Goal: Use online tool/utility: Use online tool/utility

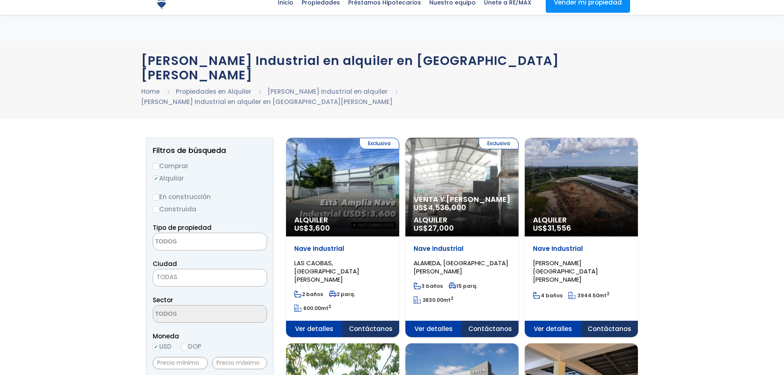
select select
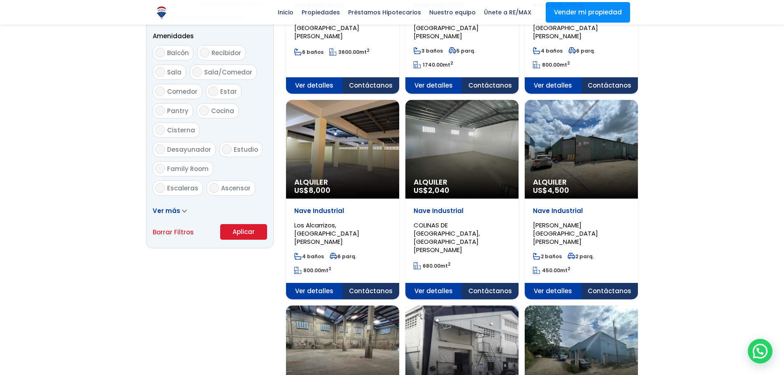
scroll to position [439, 0]
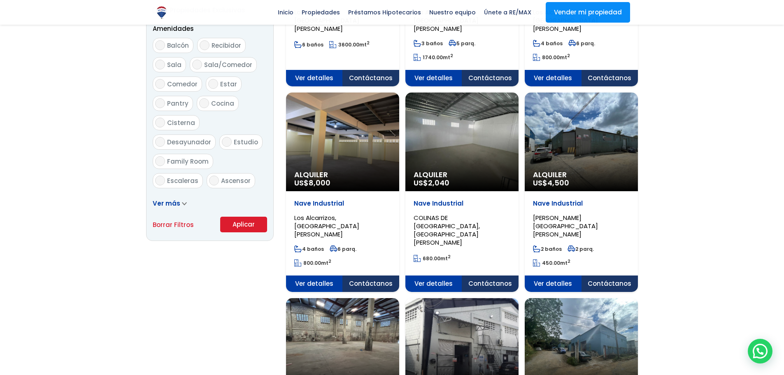
scroll to position [466, 0]
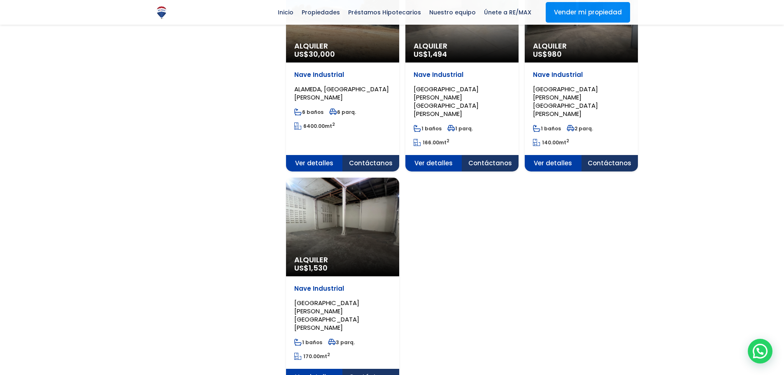
scroll to position [987, 0]
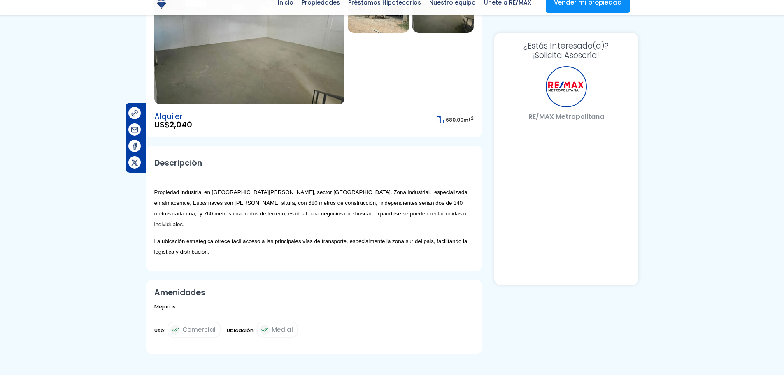
select select "DO"
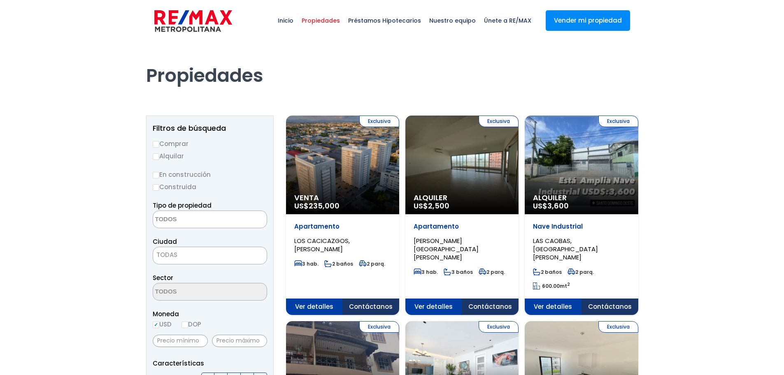
select select
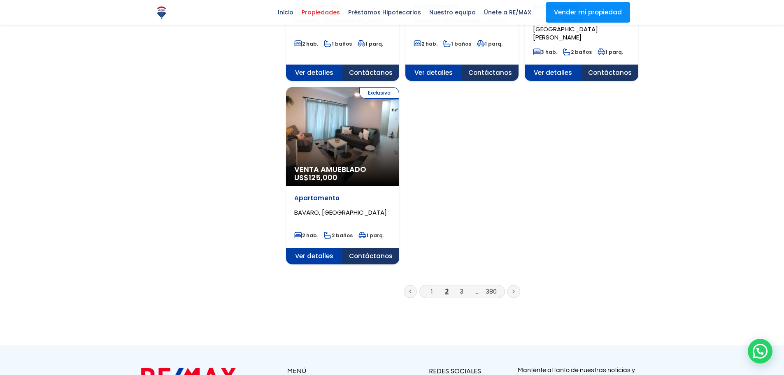
scroll to position [1015, 0]
click at [460, 287] on link "3" at bounding box center [462, 291] width 4 height 9
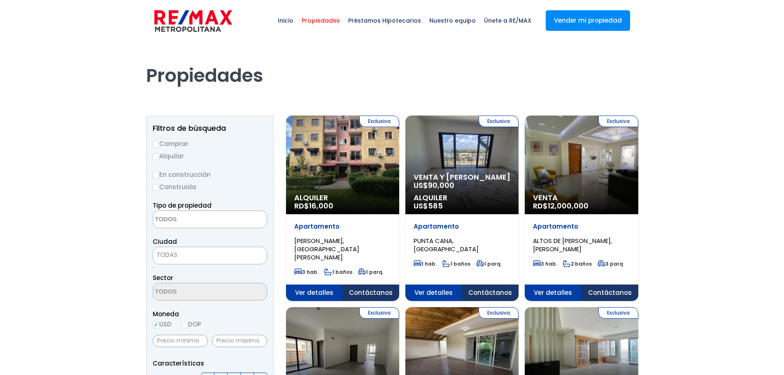
select select
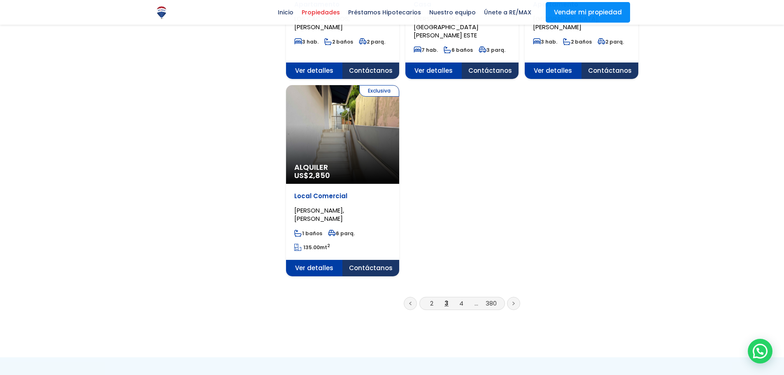
scroll to position [1015, 0]
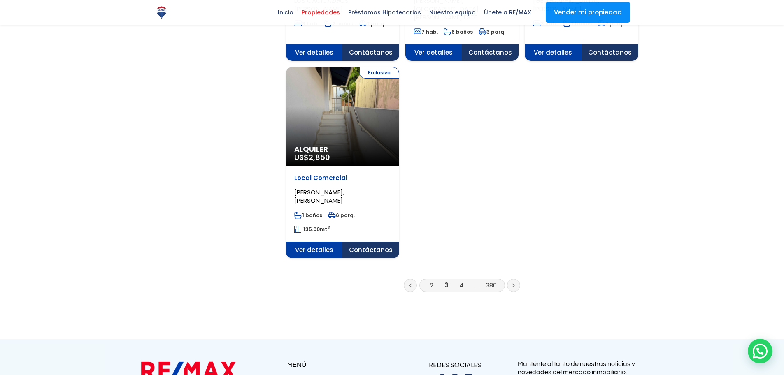
click at [464, 280] on li "4" at bounding box center [461, 285] width 13 height 10
click at [460, 281] on link "4" at bounding box center [461, 285] width 4 height 9
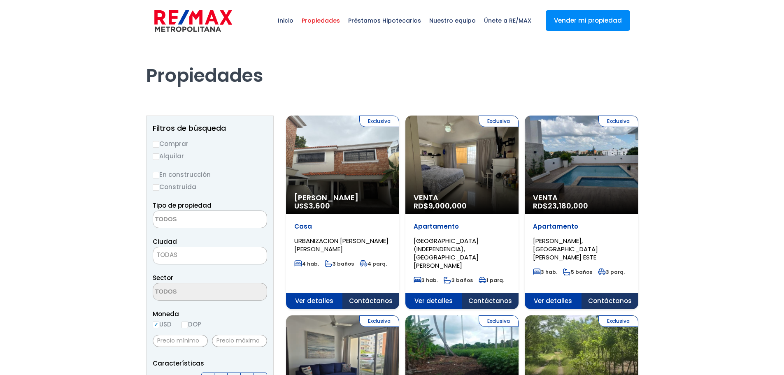
select select
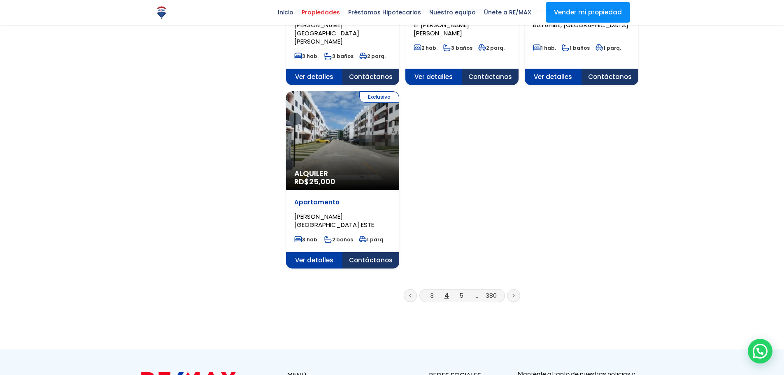
scroll to position [1097, 0]
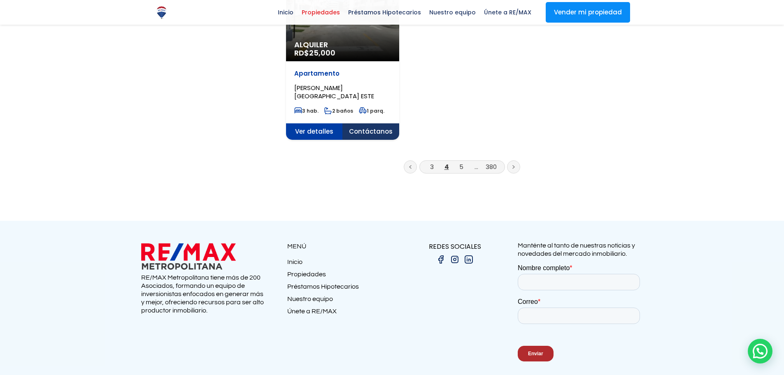
click at [515, 160] on link at bounding box center [513, 166] width 13 height 13
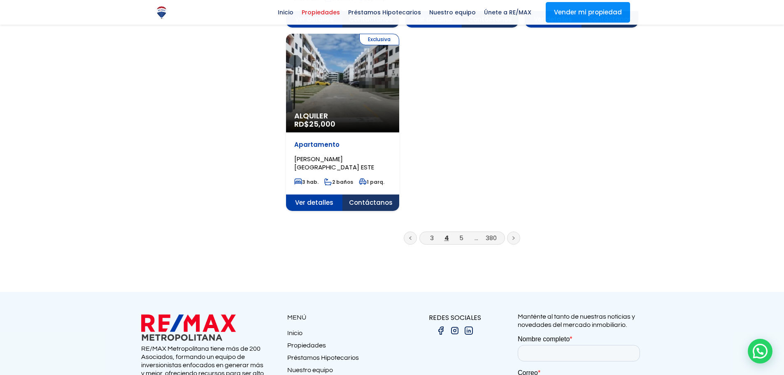
scroll to position [989, 0]
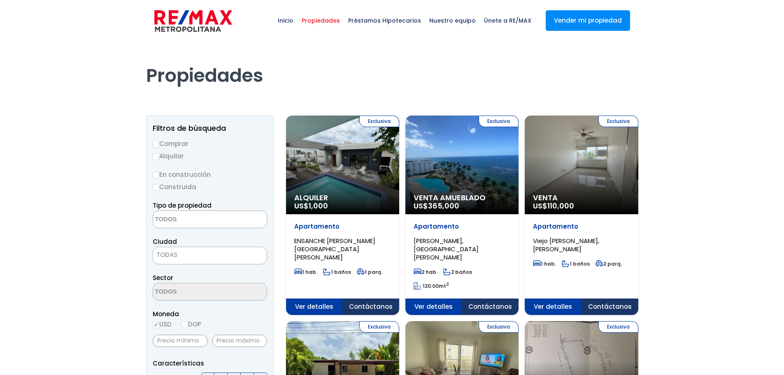
select select
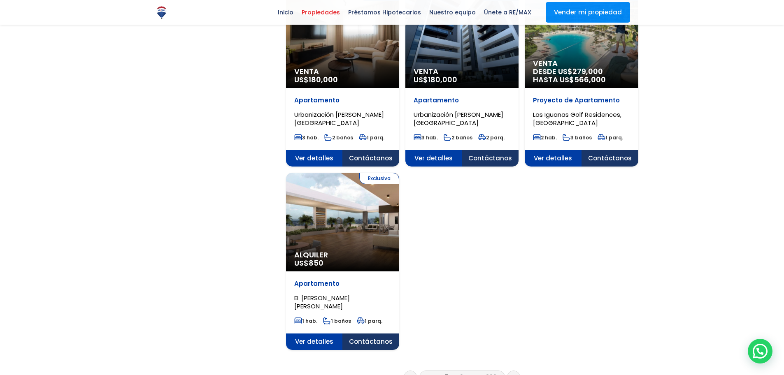
scroll to position [960, 0]
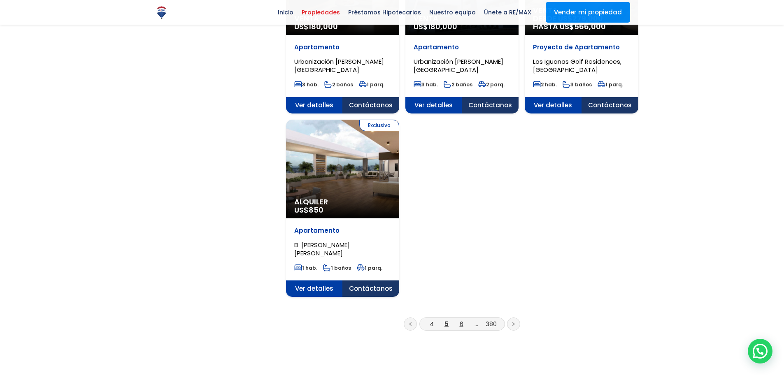
click at [462, 320] on link "6" at bounding box center [462, 324] width 4 height 9
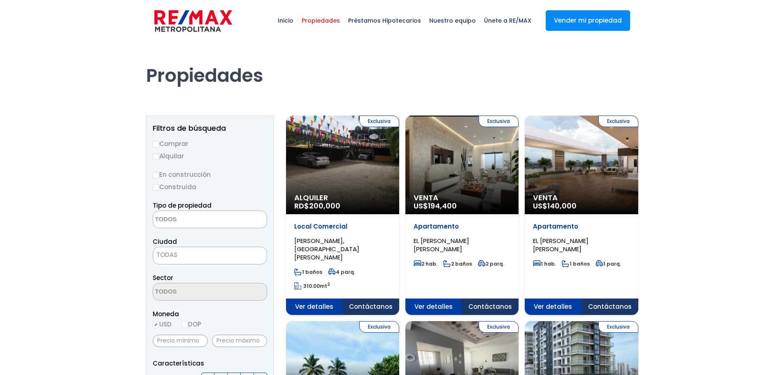
select select
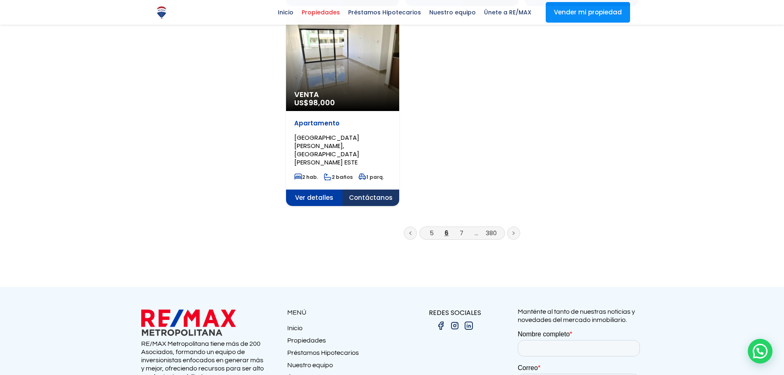
scroll to position [1097, 0]
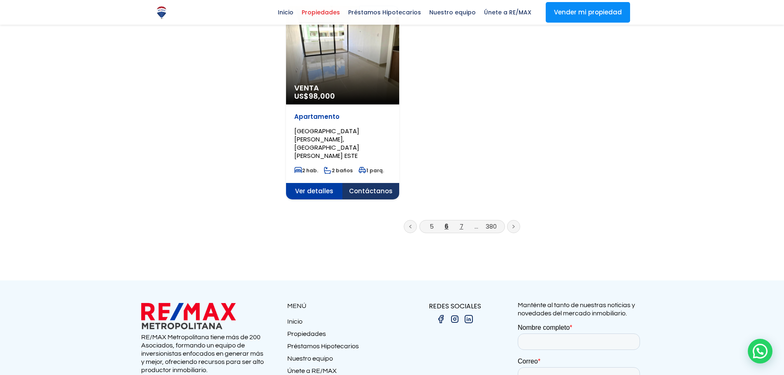
click at [460, 222] on link "7" at bounding box center [462, 226] width 4 height 9
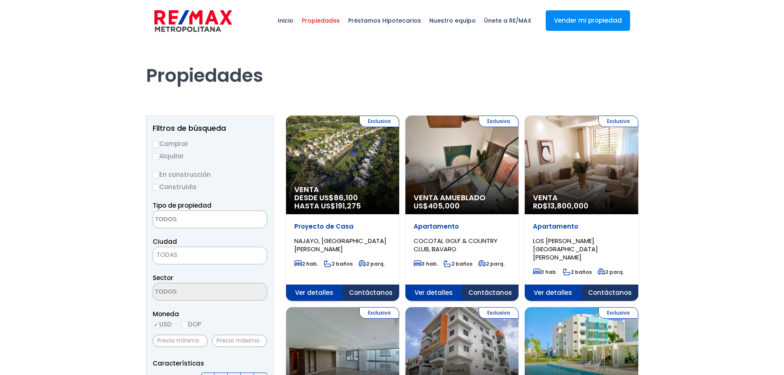
select select
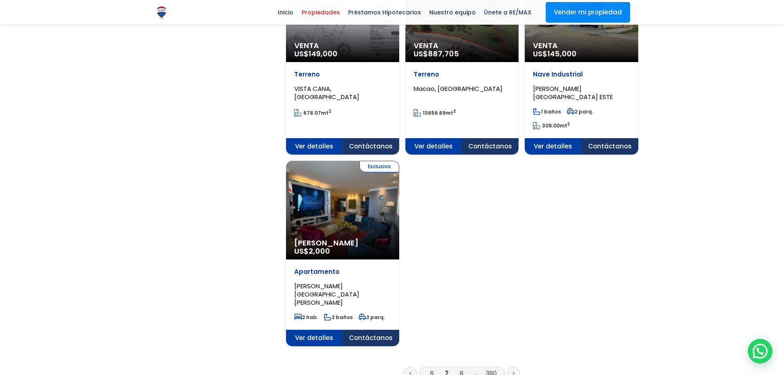
scroll to position [933, 0]
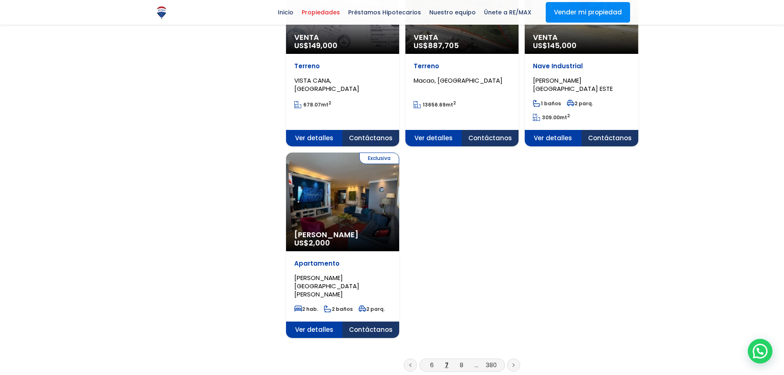
click at [511, 359] on link at bounding box center [513, 365] width 13 height 13
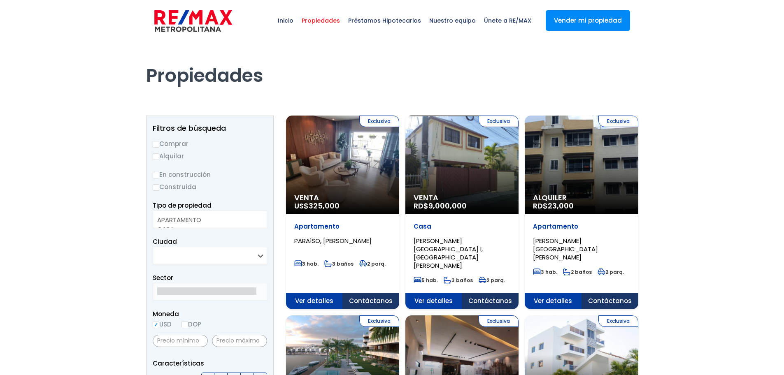
select select
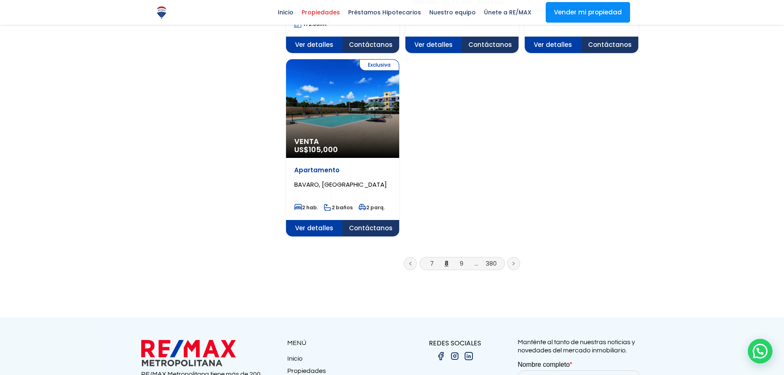
scroll to position [1120, 0]
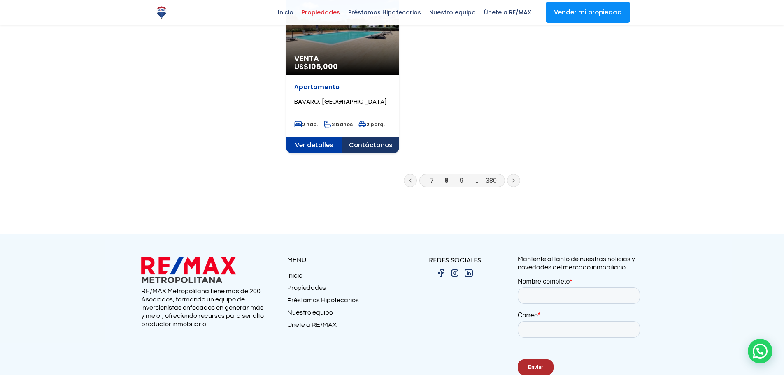
click at [459, 175] on li "9" at bounding box center [461, 180] width 13 height 10
click at [460, 176] on link "9" at bounding box center [462, 180] width 4 height 9
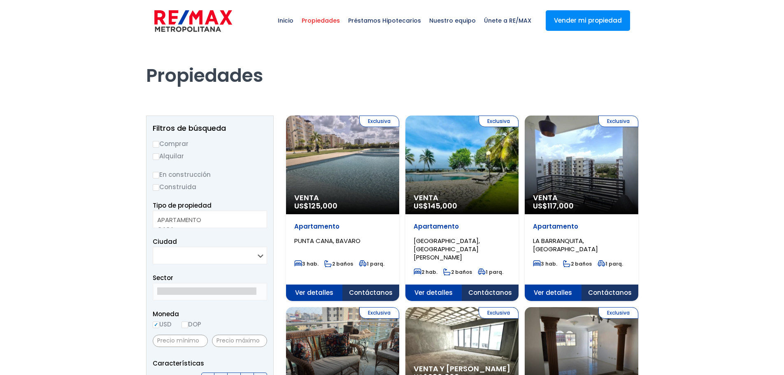
select select
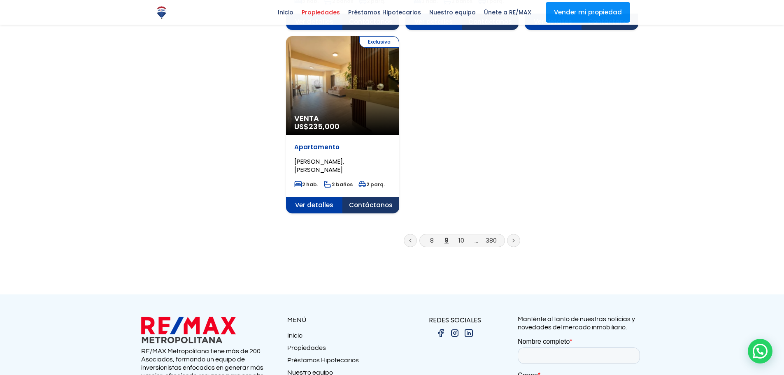
scroll to position [1070, 0]
click at [519, 234] on link at bounding box center [513, 240] width 13 height 13
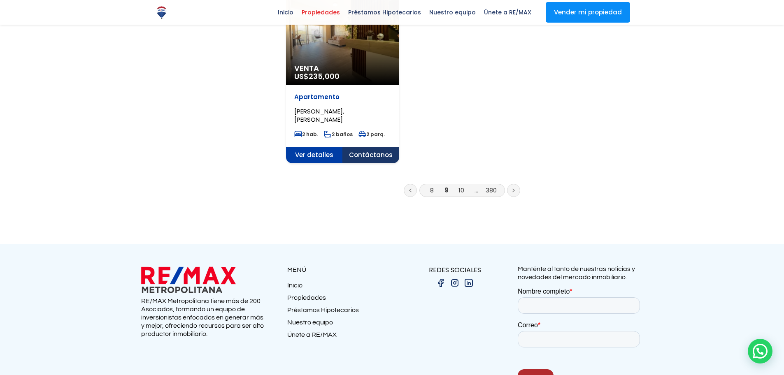
scroll to position [1121, 0]
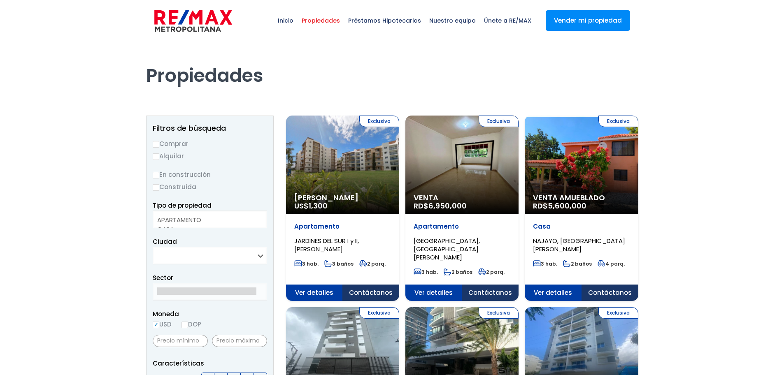
select select
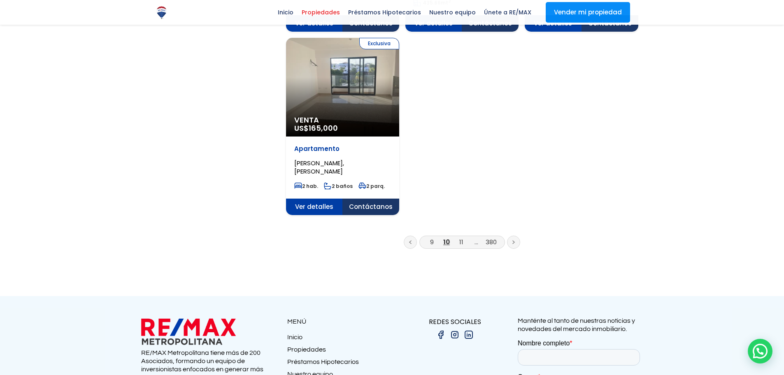
scroll to position [1070, 0]
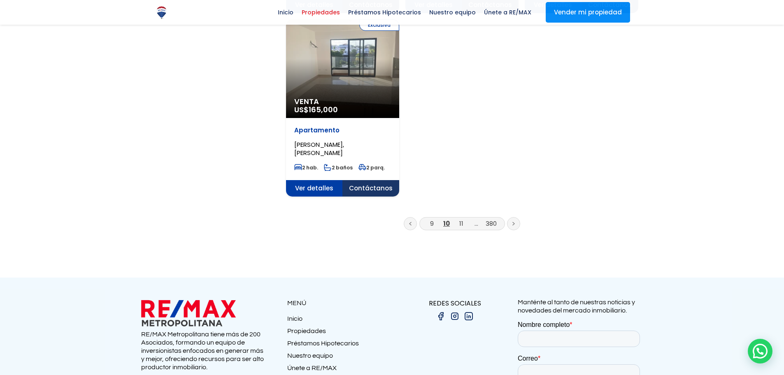
click at [515, 217] on link at bounding box center [513, 223] width 13 height 13
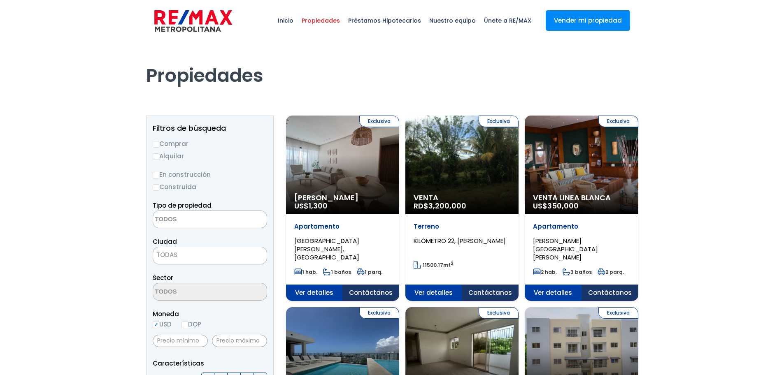
select select
click at [163, 158] on label "Alquilar" at bounding box center [210, 156] width 114 height 10
click at [160, 156] on label "Alquilar" at bounding box center [210, 156] width 114 height 10
click at [159, 156] on input "Alquilar" at bounding box center [156, 156] width 7 height 7
radio input "true"
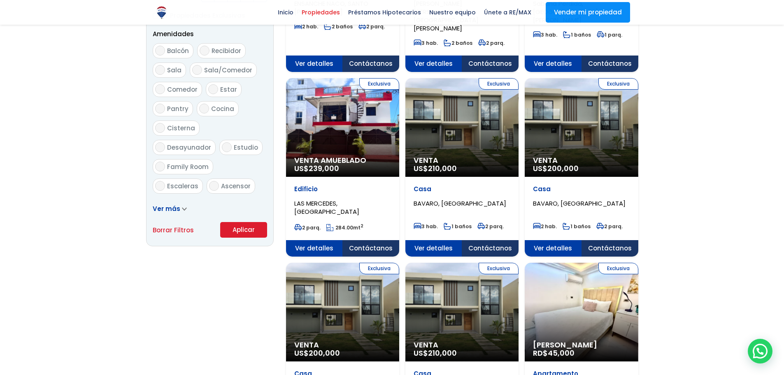
scroll to position [549, 0]
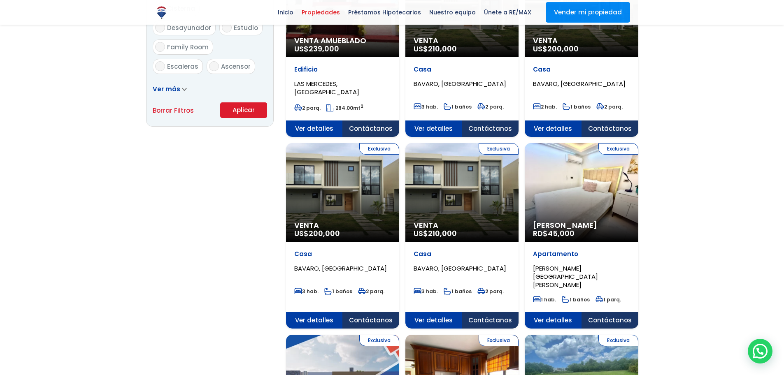
click at [239, 107] on button "Aplicar" at bounding box center [243, 110] width 47 height 16
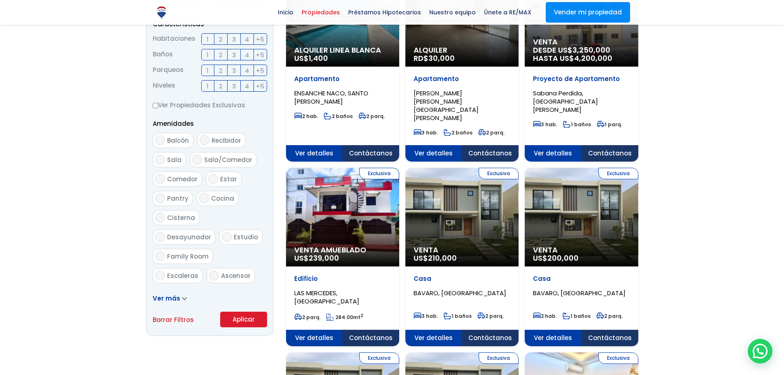
scroll to position [302, 0]
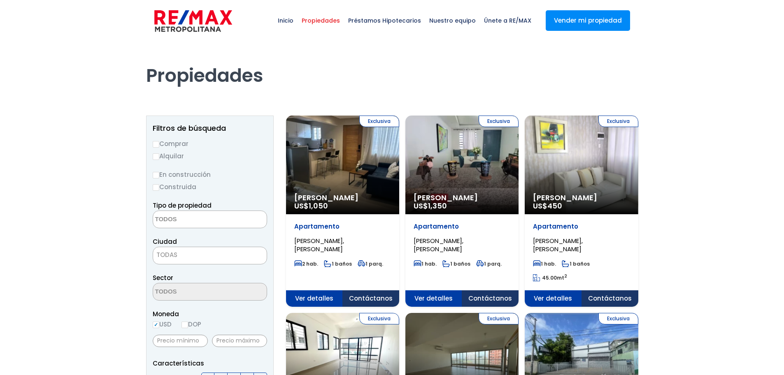
select select
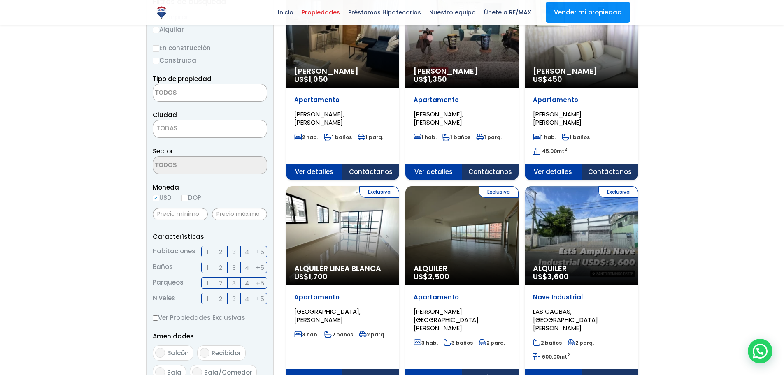
scroll to position [110, 0]
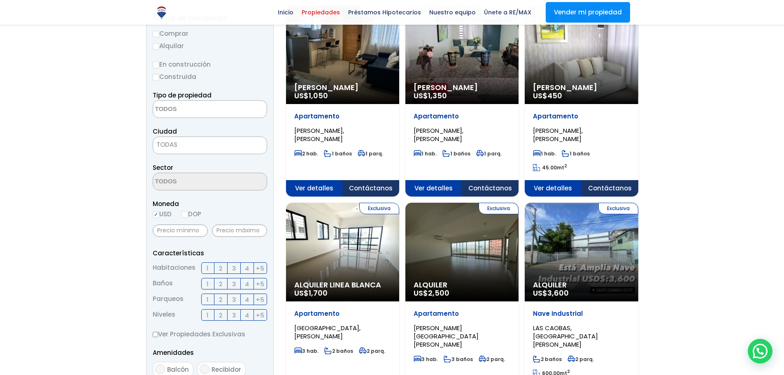
click at [190, 216] on label "DOP" at bounding box center [191, 214] width 20 height 10
click at [0, 0] on input "DOP" at bounding box center [0, 0] width 0 height 0
click at [184, 214] on input "DOP" at bounding box center [184, 215] width 7 height 7
radio input "true"
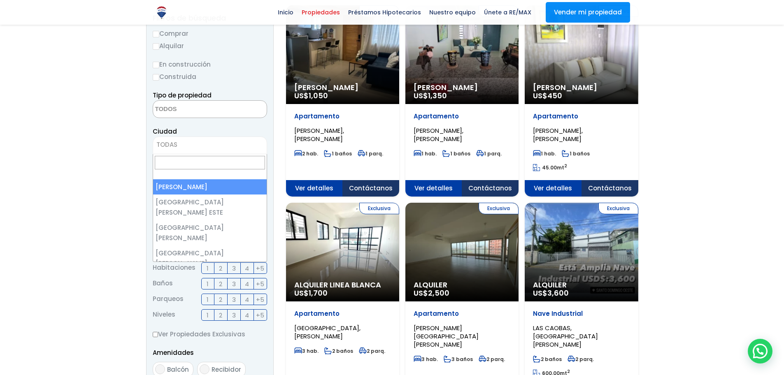
click at [206, 149] on span "TODAS" at bounding box center [210, 145] width 114 height 12
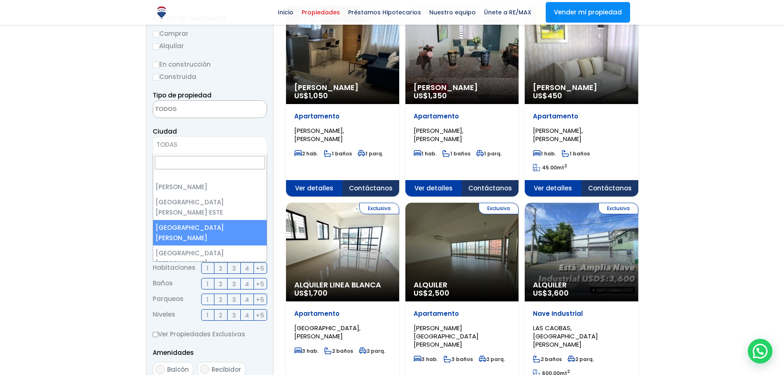
select select "149"
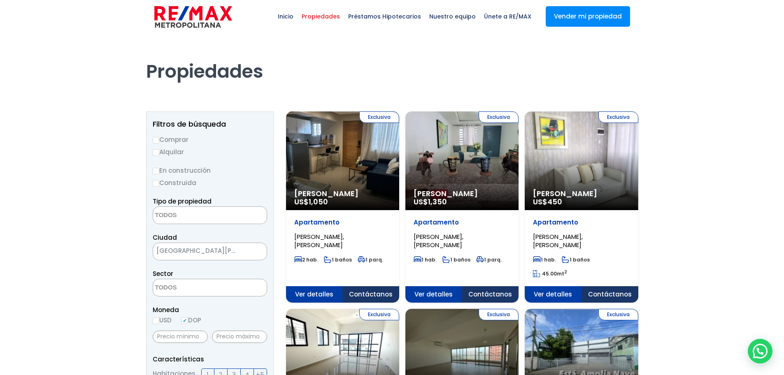
scroll to position [0, 0]
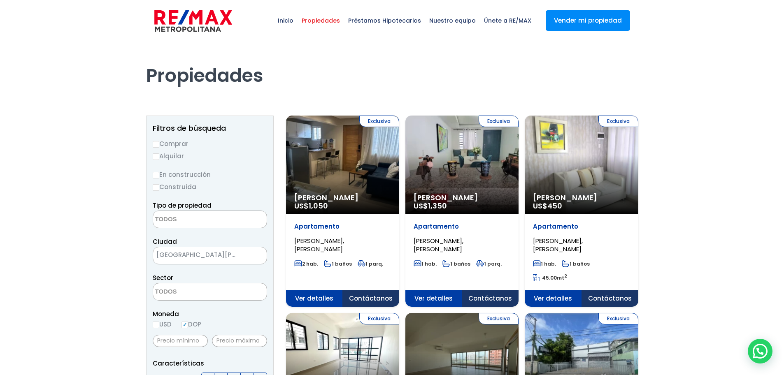
click at [155, 156] on input "Alquilar" at bounding box center [156, 156] width 7 height 7
radio input "true"
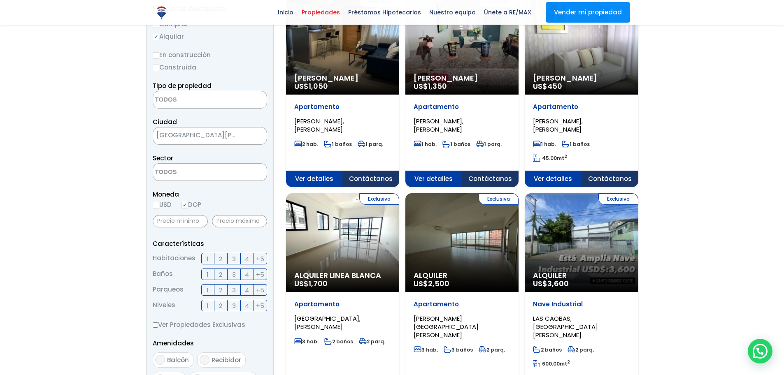
scroll to position [110, 0]
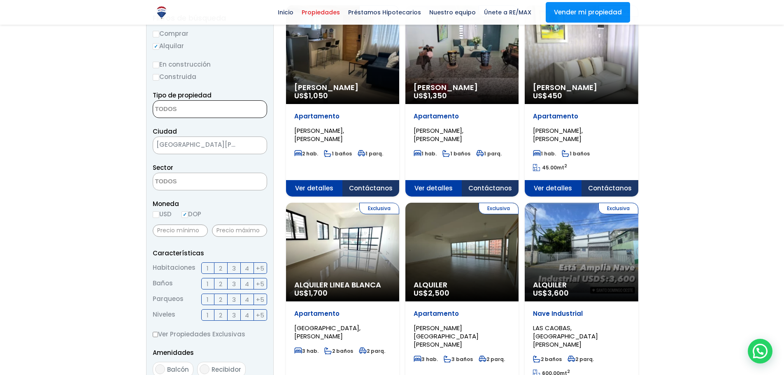
click at [183, 113] on textarea "Search" at bounding box center [193, 110] width 80 height 18
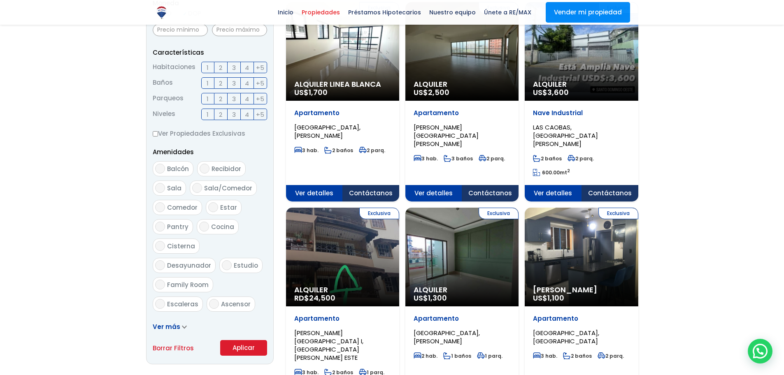
scroll to position [384, 0]
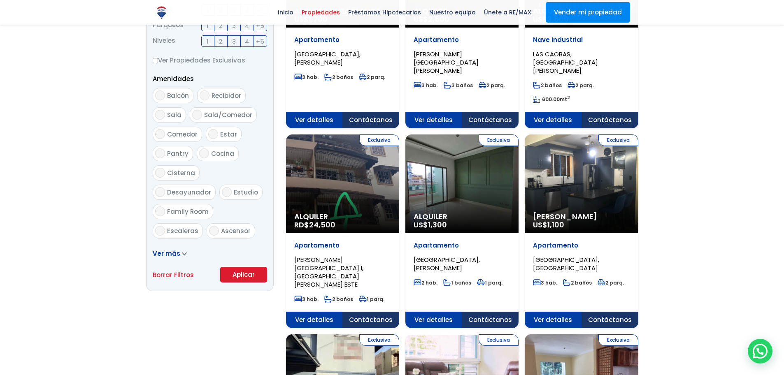
click at [242, 280] on button "Aplicar" at bounding box center [243, 275] width 47 height 16
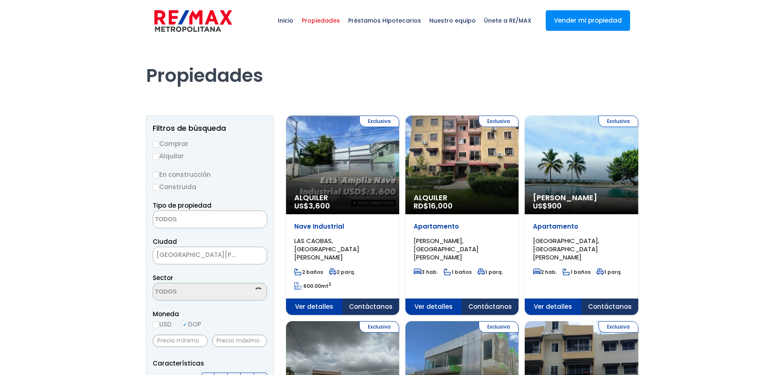
select select
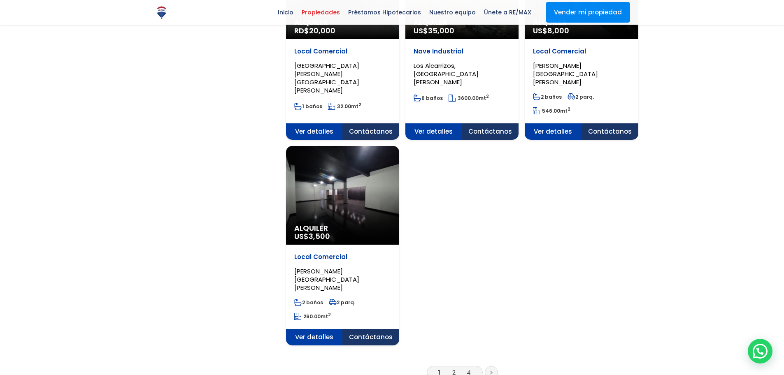
scroll to position [988, 0]
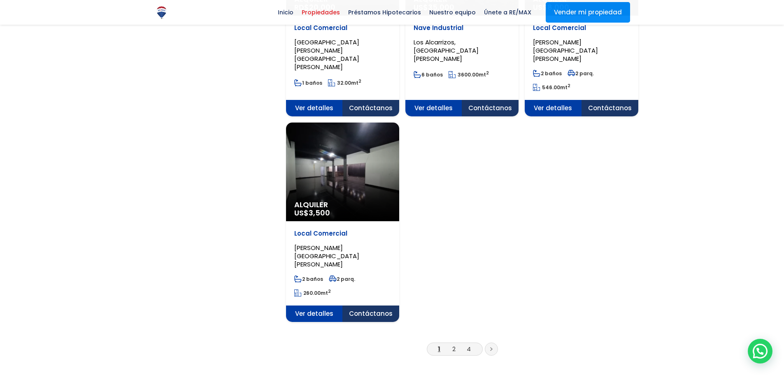
click at [494, 343] on link at bounding box center [491, 349] width 13 height 13
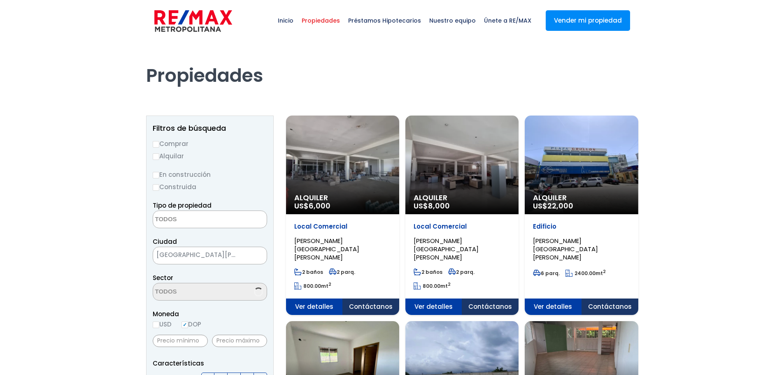
select select
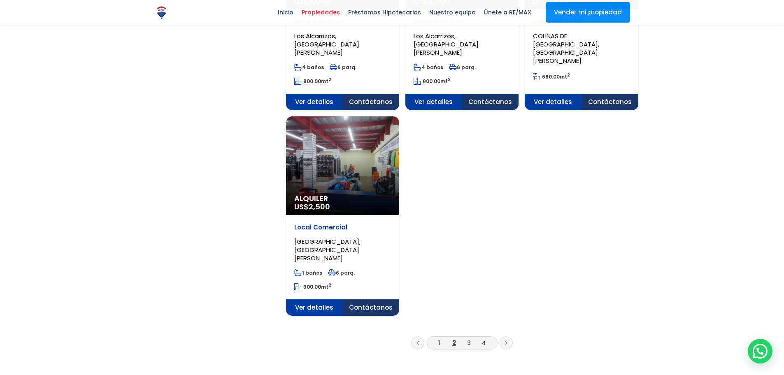
scroll to position [1015, 0]
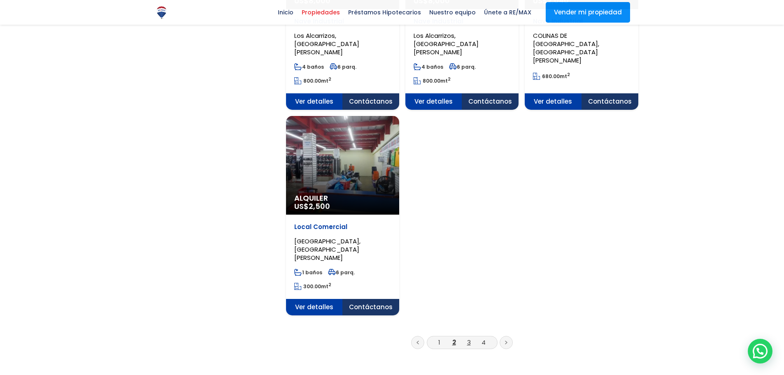
click at [470, 338] on link "3" at bounding box center [469, 342] width 4 height 9
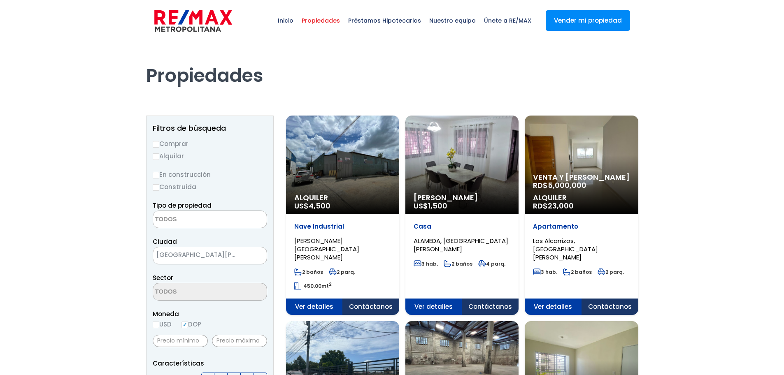
select select
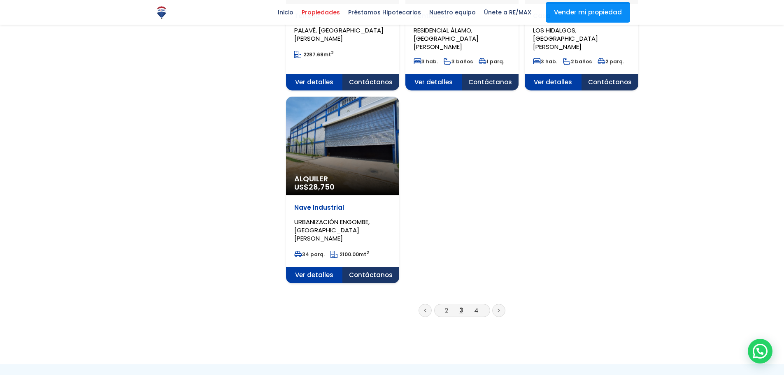
scroll to position [1042, 0]
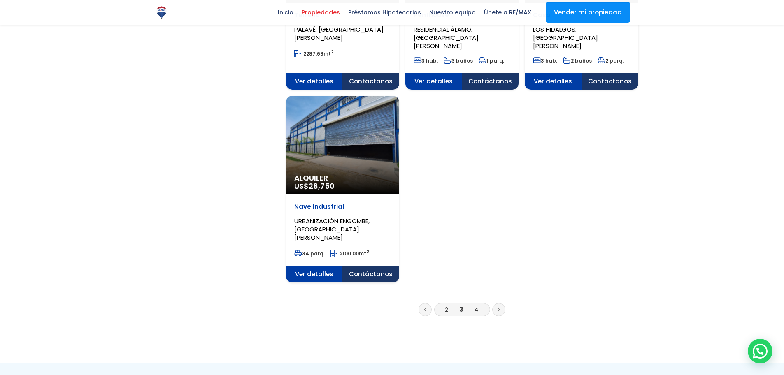
click at [477, 305] on link "4" at bounding box center [476, 309] width 4 height 9
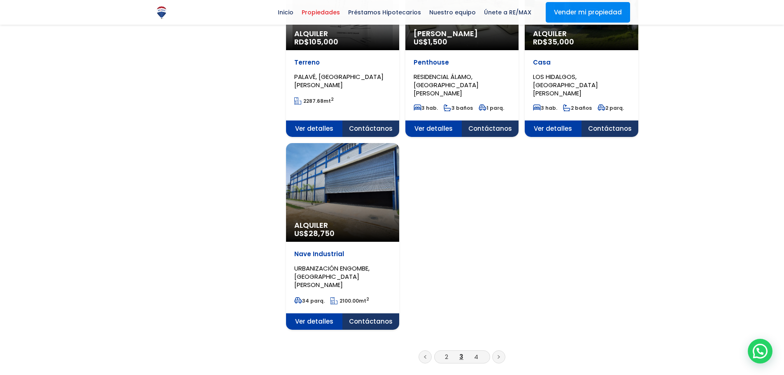
scroll to position [988, 0]
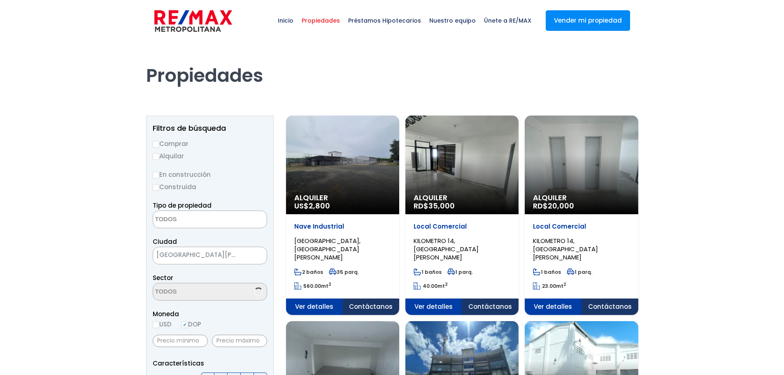
select select
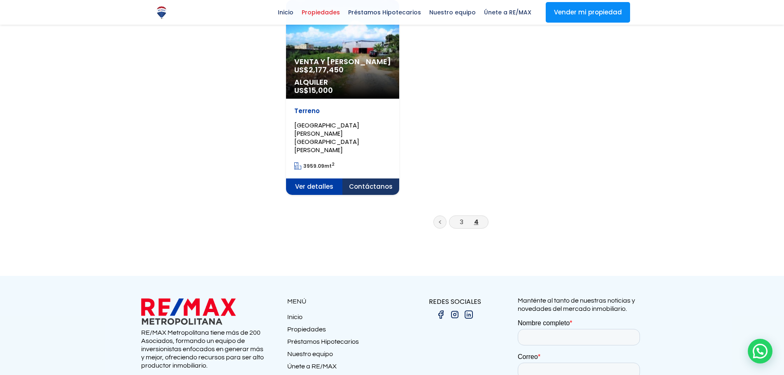
scroll to position [1152, 0]
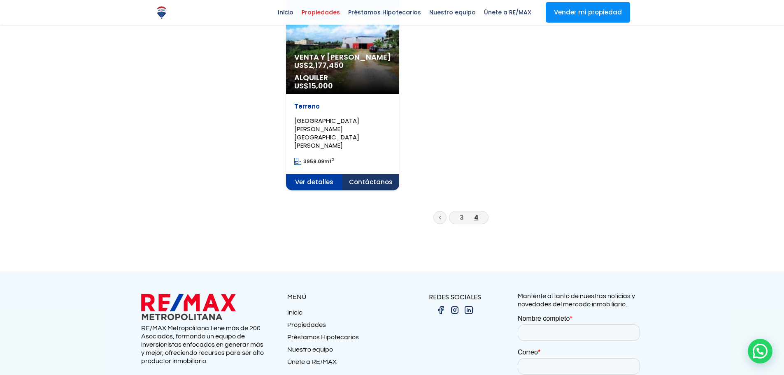
click at [433, 211] on ul "3 4" at bounding box center [462, 219] width 352 height 17
click at [437, 211] on link at bounding box center [439, 217] width 13 height 13
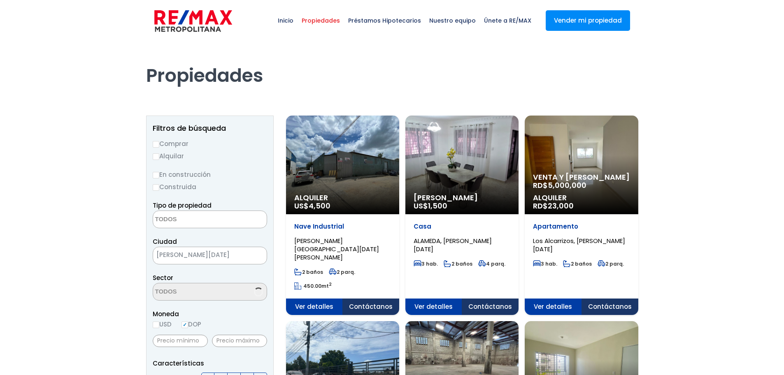
select select
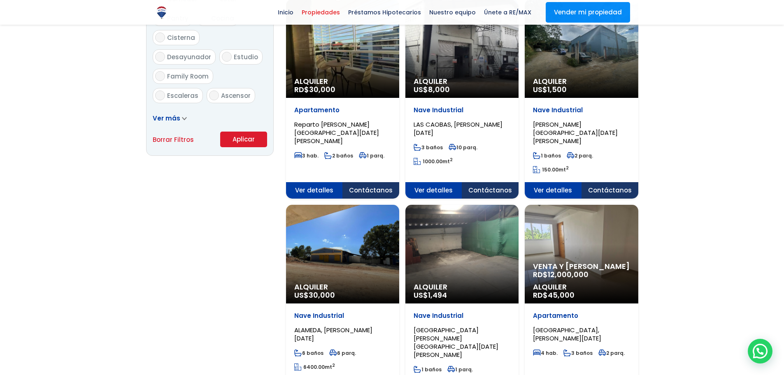
scroll to position [521, 0]
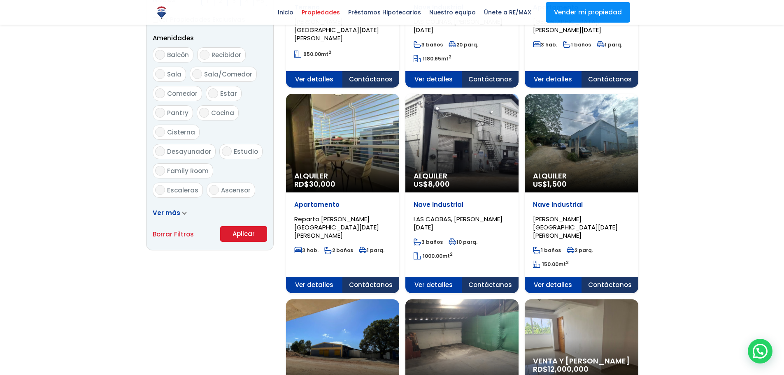
scroll to position [412, 0]
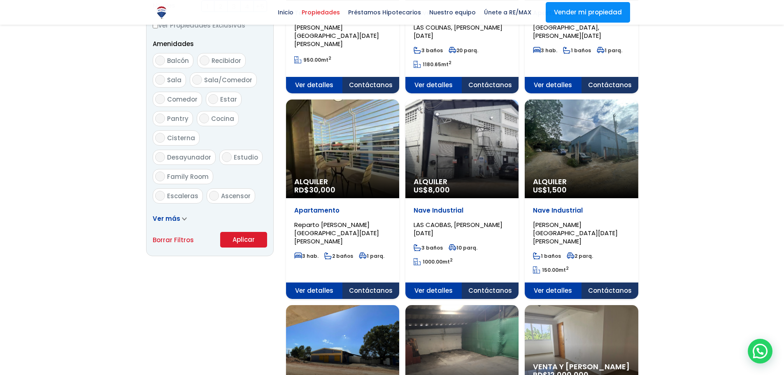
scroll to position [384, 0]
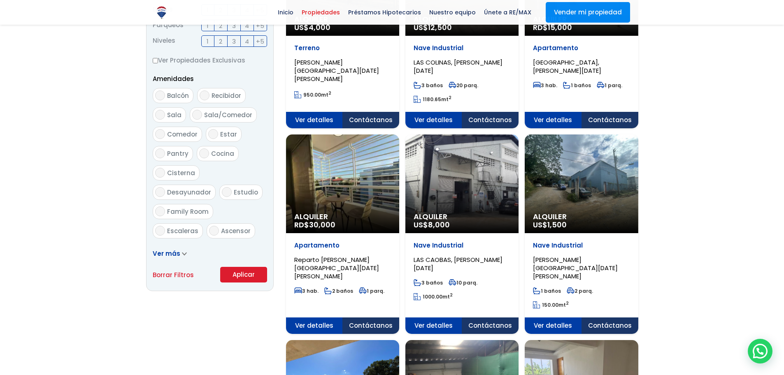
click at [170, 253] on span "Ver más" at bounding box center [167, 253] width 28 height 9
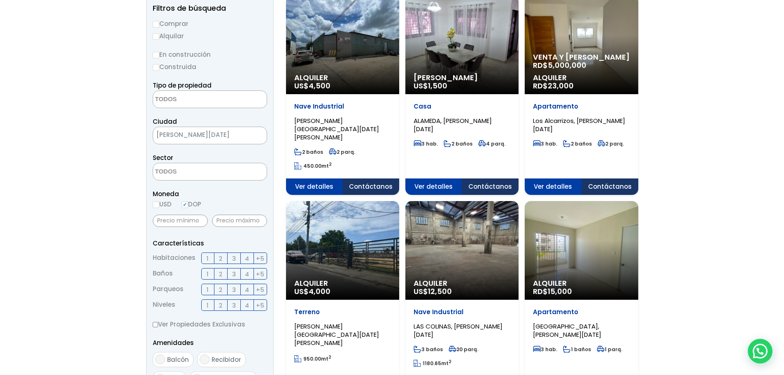
scroll to position [0, 0]
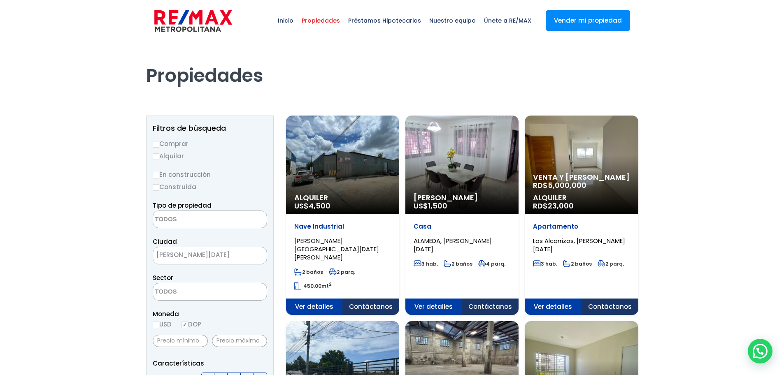
click at [330, 204] on span "1,500" at bounding box center [320, 206] width 22 height 10
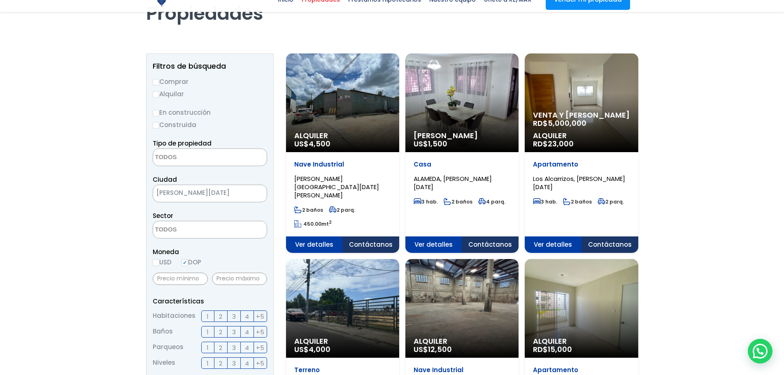
scroll to position [28, 0]
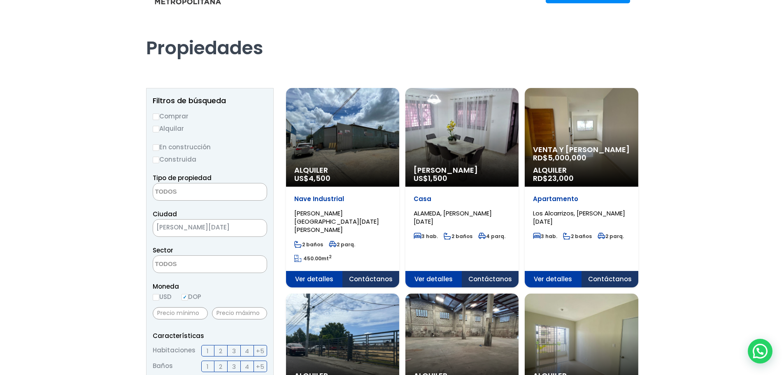
click at [379, 212] on span "Los Alcarrizos, SANTO DOMINGO OESTE" at bounding box center [336, 221] width 85 height 25
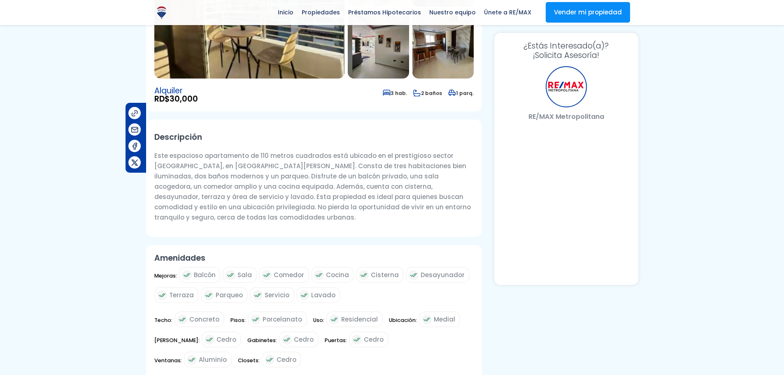
select select "DO"
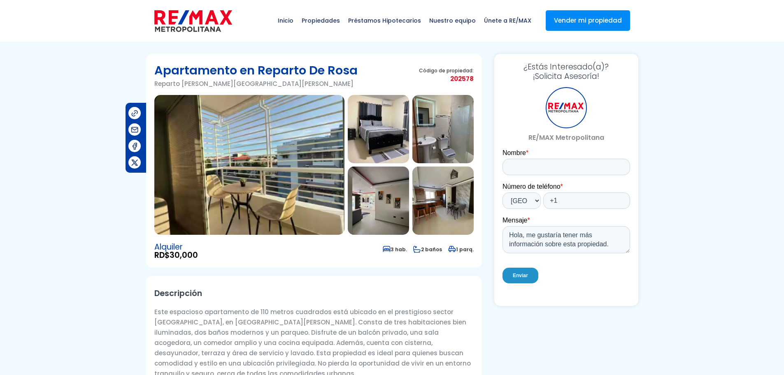
click at [376, 146] on img at bounding box center [378, 129] width 61 height 68
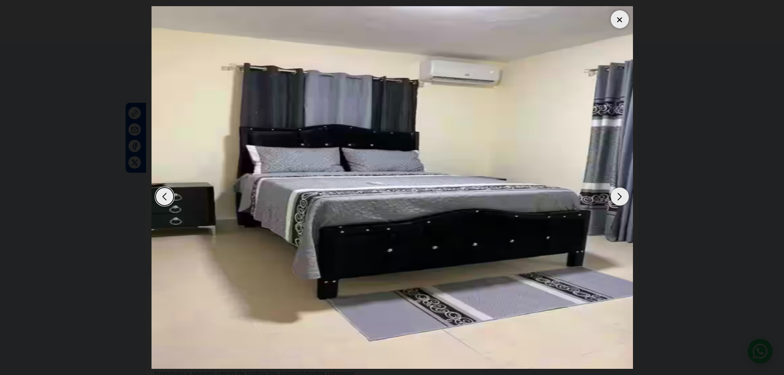
click at [622, 193] on div "Next slide" at bounding box center [620, 197] width 18 height 18
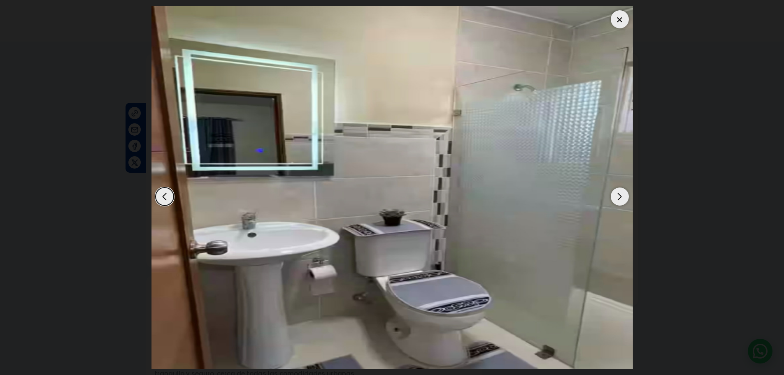
click at [622, 193] on div "Next slide" at bounding box center [620, 197] width 18 height 18
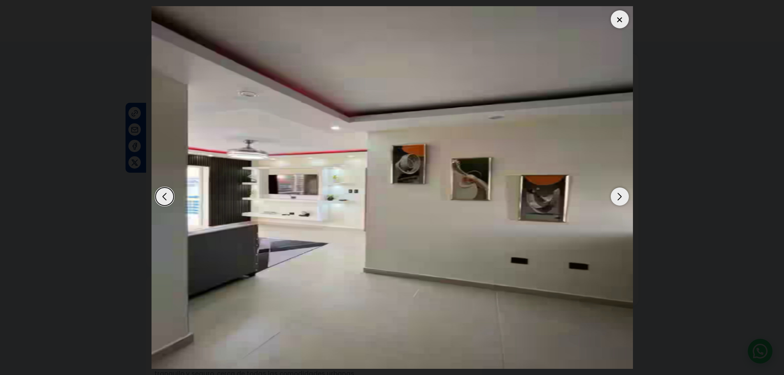
click at [622, 193] on div "Next slide" at bounding box center [620, 197] width 18 height 18
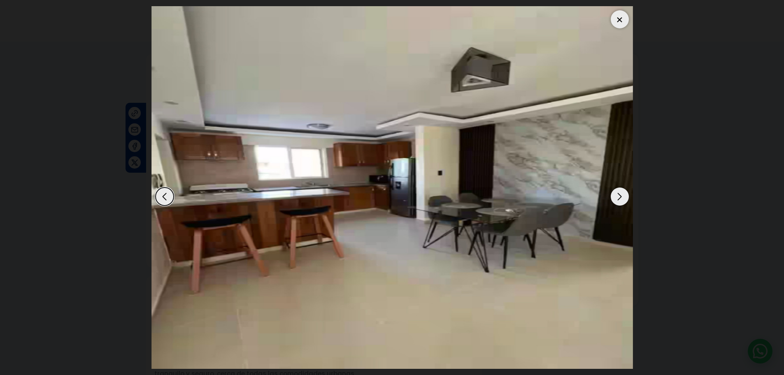
click at [622, 193] on div "Next slide" at bounding box center [620, 197] width 18 height 18
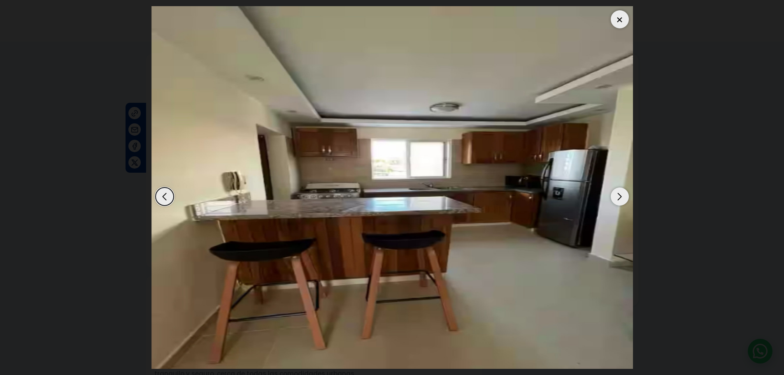
click at [622, 193] on div "Next slide" at bounding box center [620, 197] width 18 height 18
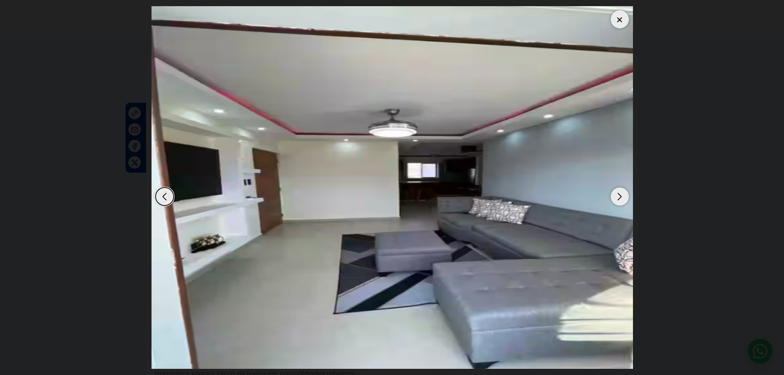
click at [622, 193] on div "Next slide" at bounding box center [620, 197] width 18 height 18
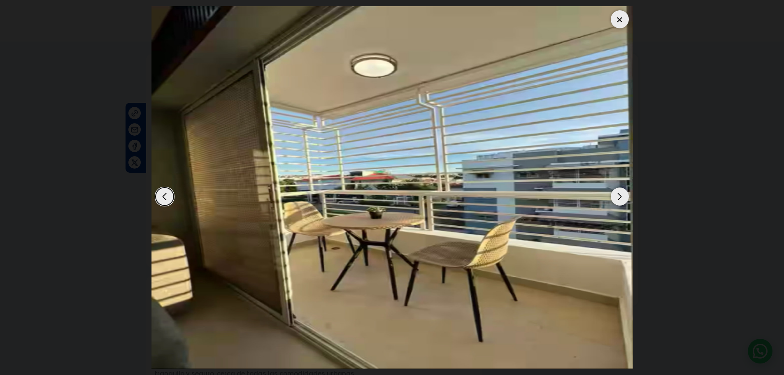
click at [622, 193] on div "Next slide" at bounding box center [620, 197] width 18 height 18
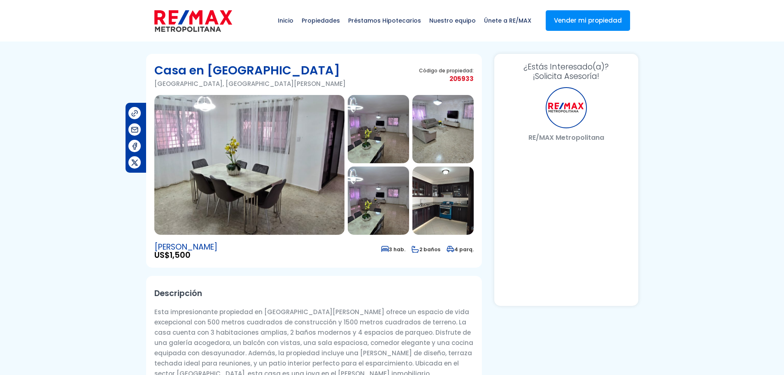
select select "DO"
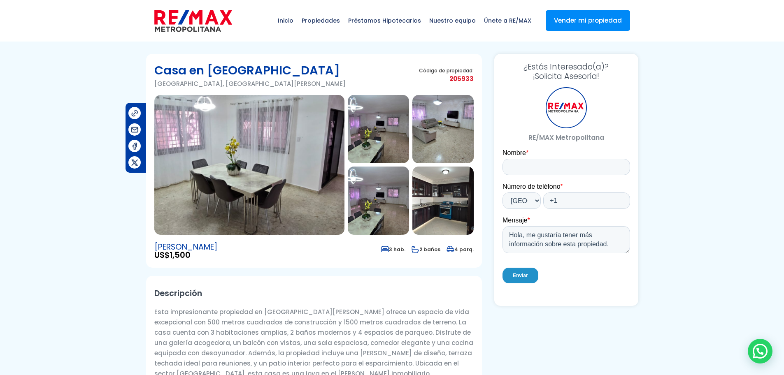
click at [450, 146] on img at bounding box center [442, 129] width 61 height 68
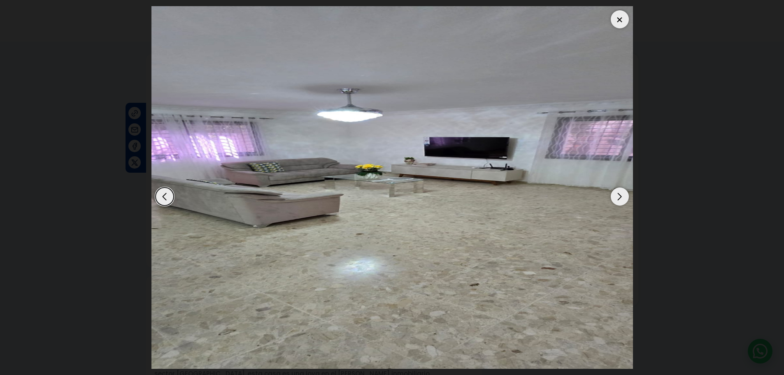
click at [621, 194] on div "Next slide" at bounding box center [620, 197] width 18 height 18
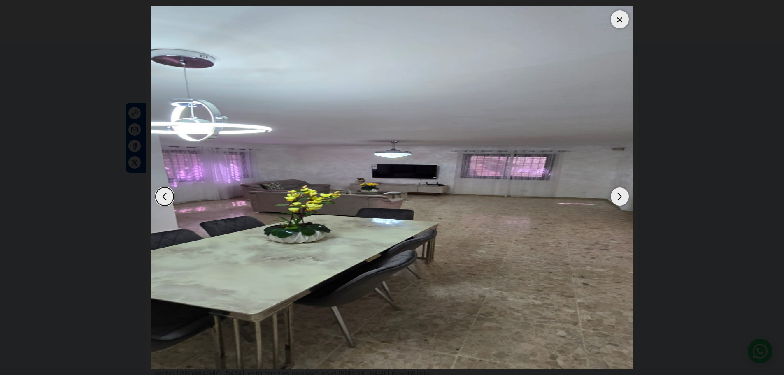
click at [621, 194] on div "Next slide" at bounding box center [620, 197] width 18 height 18
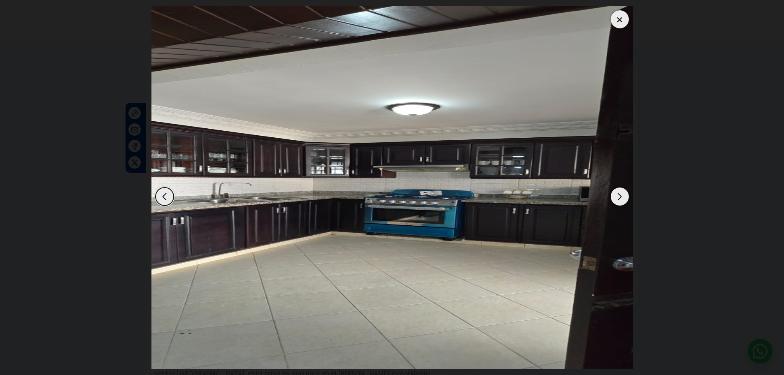
click at [619, 194] on div "Next slide" at bounding box center [620, 197] width 18 height 18
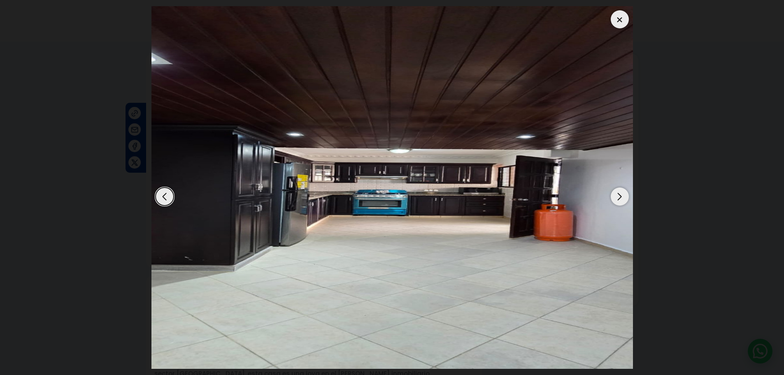
click at [619, 194] on div "Next slide" at bounding box center [620, 197] width 18 height 18
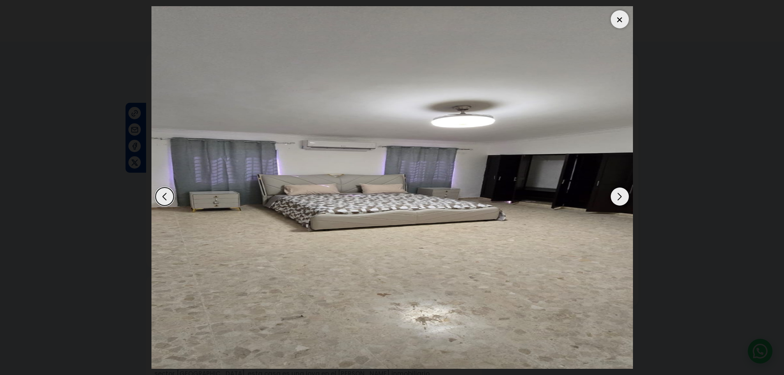
click at [619, 194] on div "Next slide" at bounding box center [620, 197] width 18 height 18
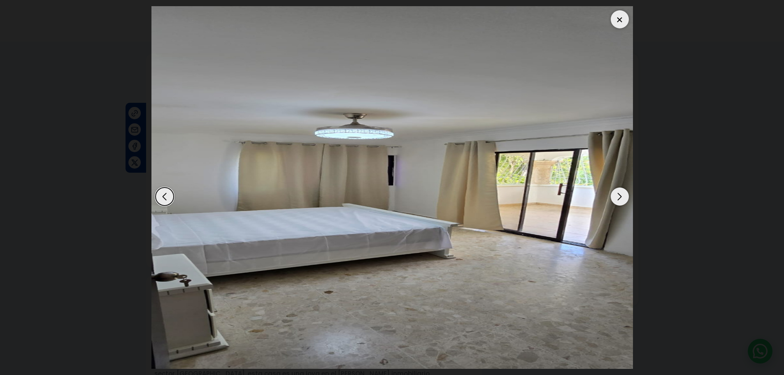
click at [619, 194] on div "Next slide" at bounding box center [620, 197] width 18 height 18
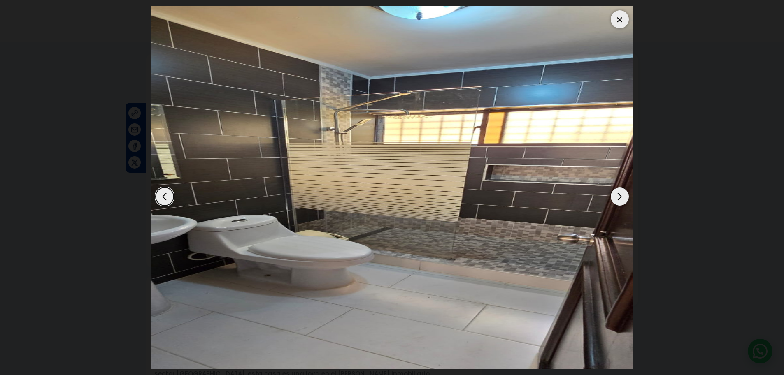
click at [619, 194] on div "Next slide" at bounding box center [620, 197] width 18 height 18
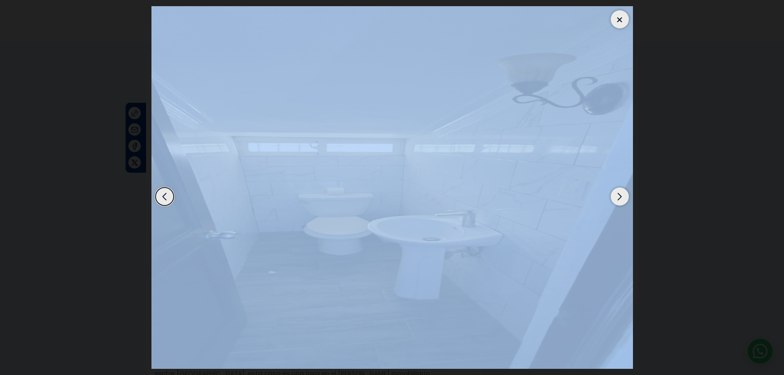
click at [619, 194] on div "Next slide" at bounding box center [620, 197] width 18 height 18
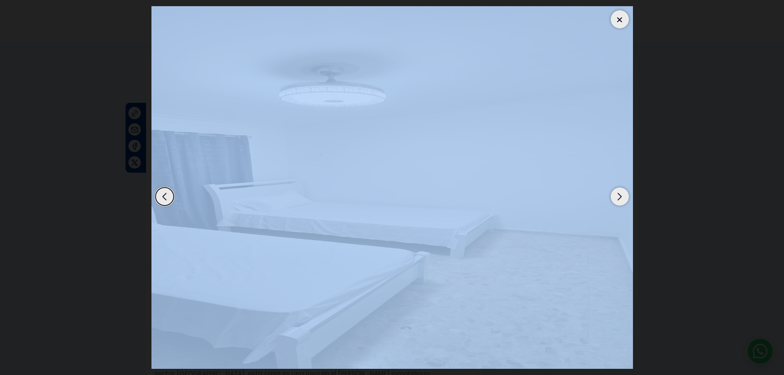
click at [619, 194] on div "Next slide" at bounding box center [620, 197] width 18 height 18
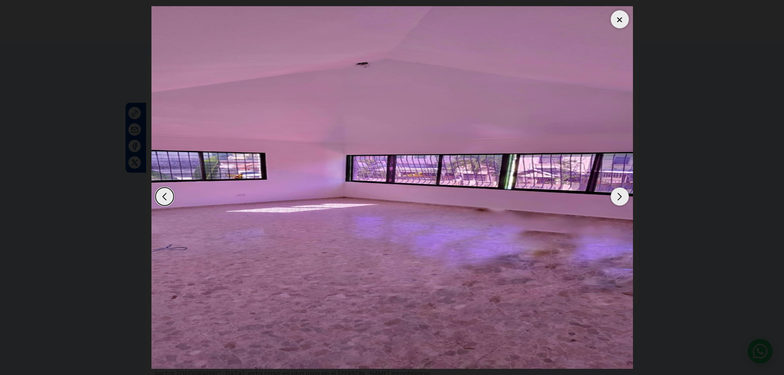
click at [619, 194] on div "Next slide" at bounding box center [620, 197] width 18 height 18
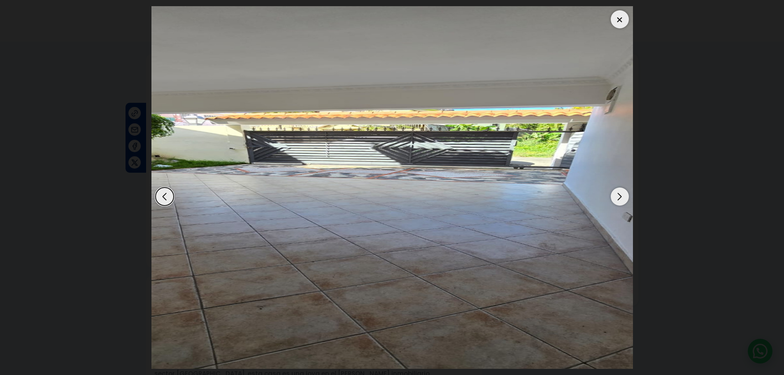
click at [619, 194] on div "Next slide" at bounding box center [620, 197] width 18 height 18
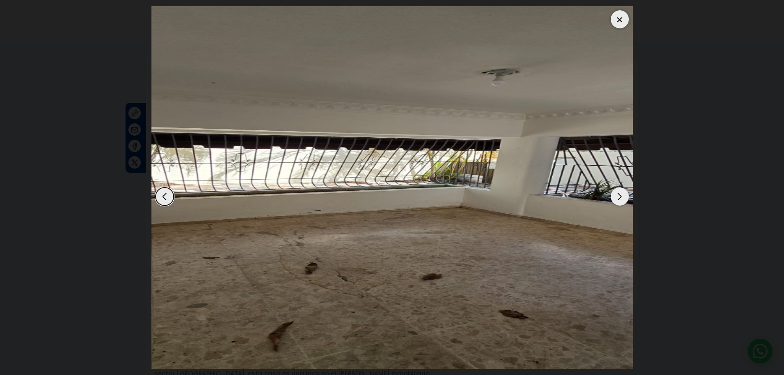
click at [619, 194] on div "Next slide" at bounding box center [620, 197] width 18 height 18
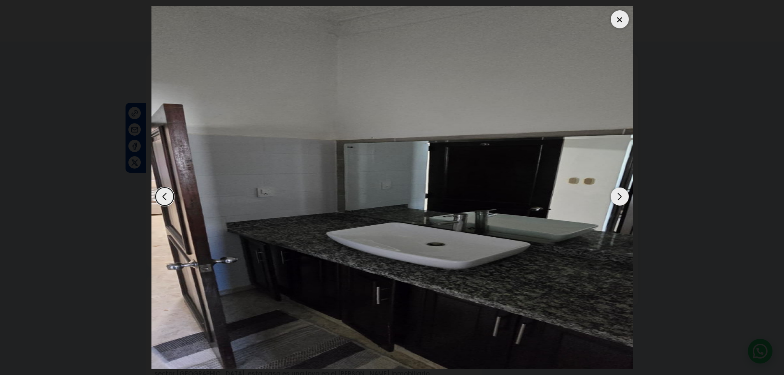
click at [619, 194] on div "Next slide" at bounding box center [620, 197] width 18 height 18
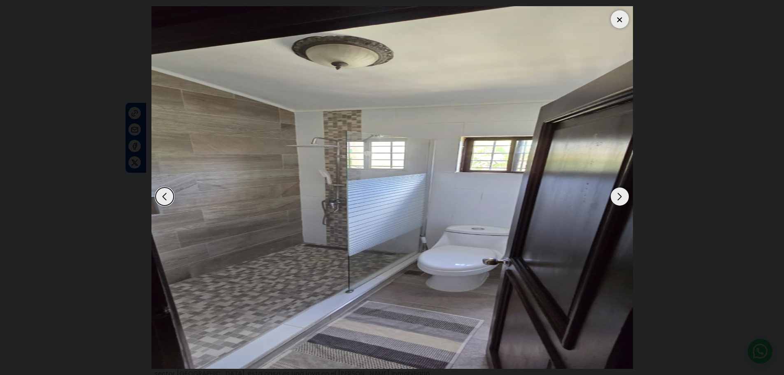
click at [619, 194] on div "Next slide" at bounding box center [620, 197] width 18 height 18
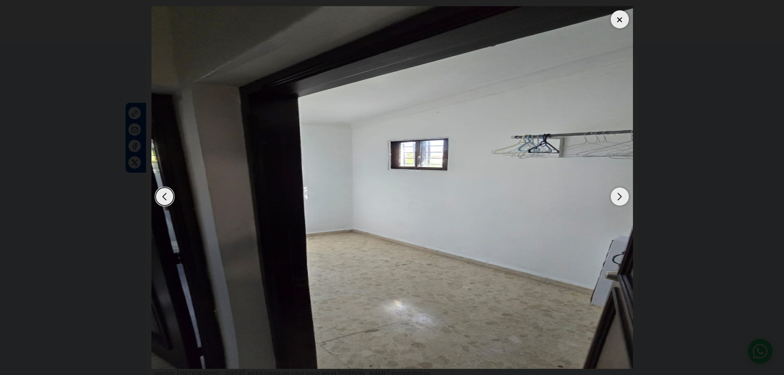
click at [619, 194] on div "Next slide" at bounding box center [620, 197] width 18 height 18
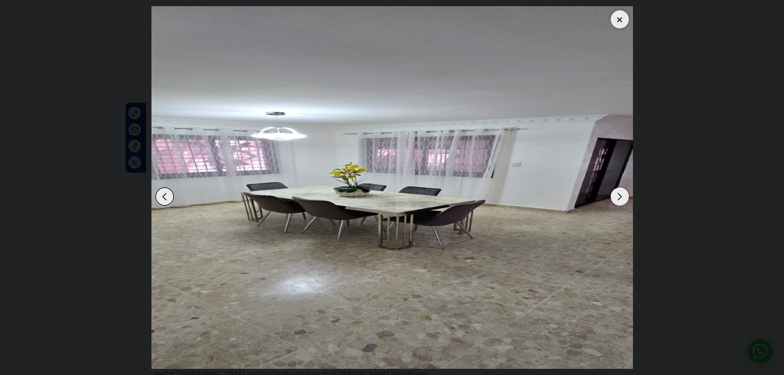
click at [619, 195] on div "Next slide" at bounding box center [620, 197] width 18 height 18
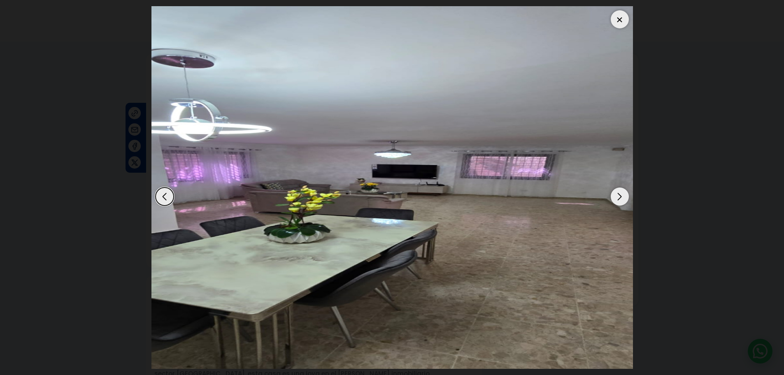
click at [619, 195] on div "Next slide" at bounding box center [620, 197] width 18 height 18
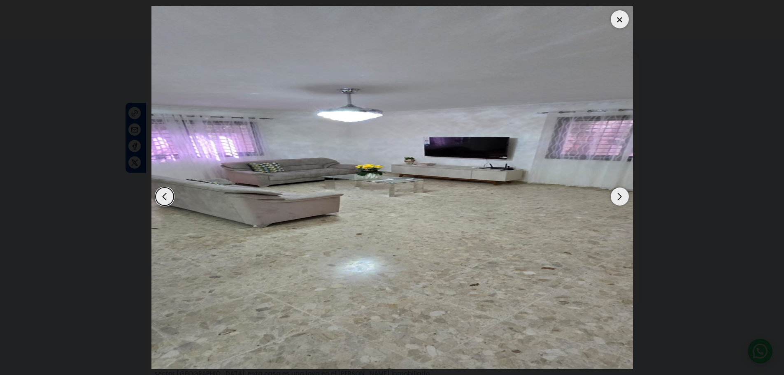
click at [619, 195] on div "Next slide" at bounding box center [620, 197] width 18 height 18
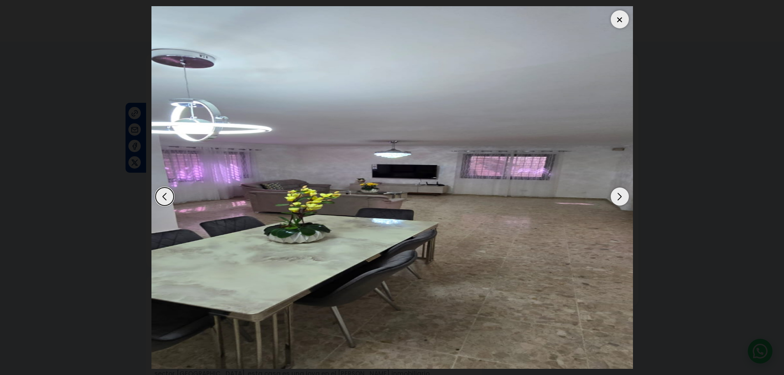
click at [619, 195] on div "Next slide" at bounding box center [620, 197] width 18 height 18
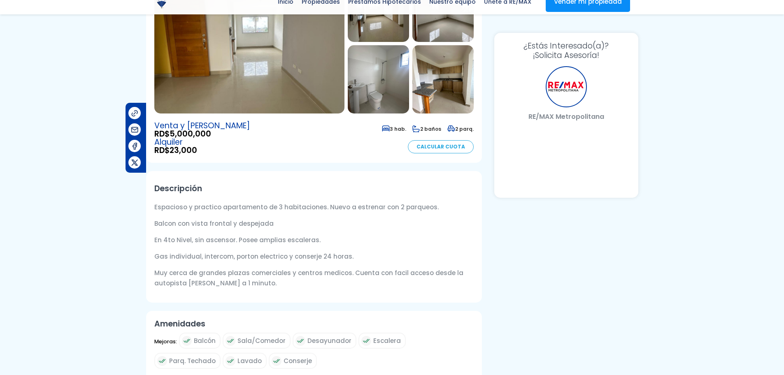
scroll to position [219, 0]
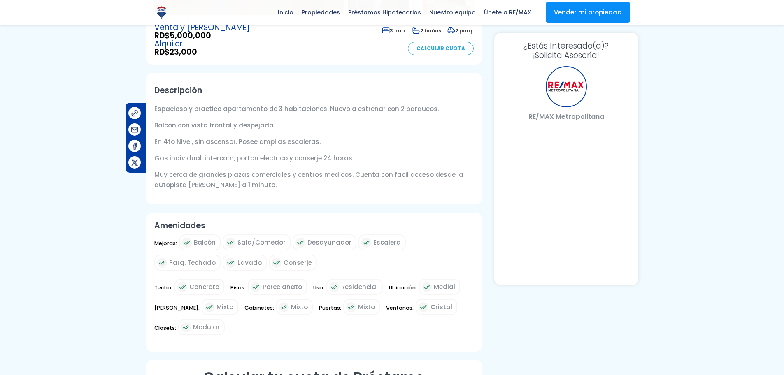
select select "DO"
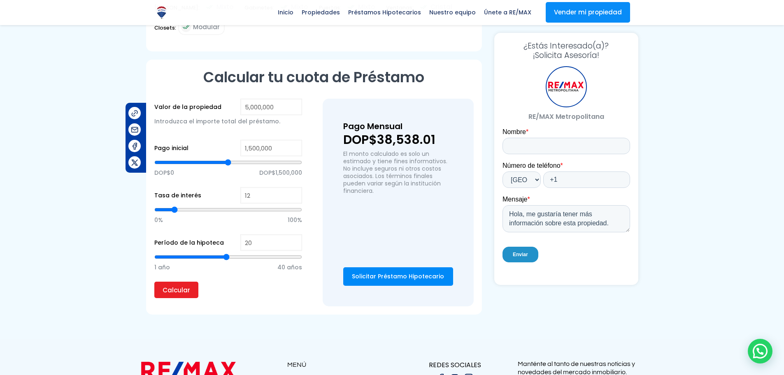
scroll to position [521, 0]
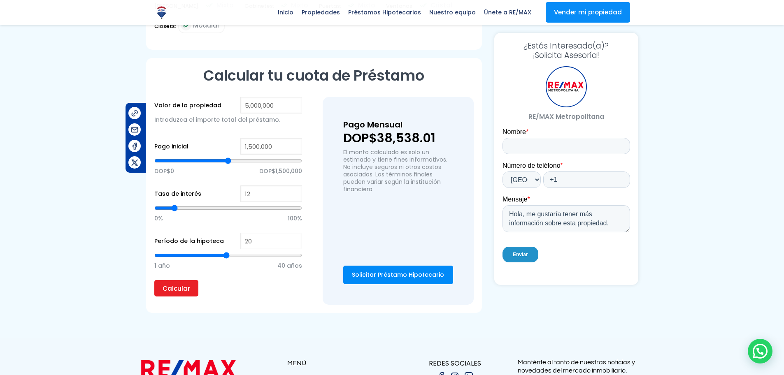
type input "2,250,239"
type input "2250239"
type input "2,235,674"
type input "2235674"
type input "2,221,110"
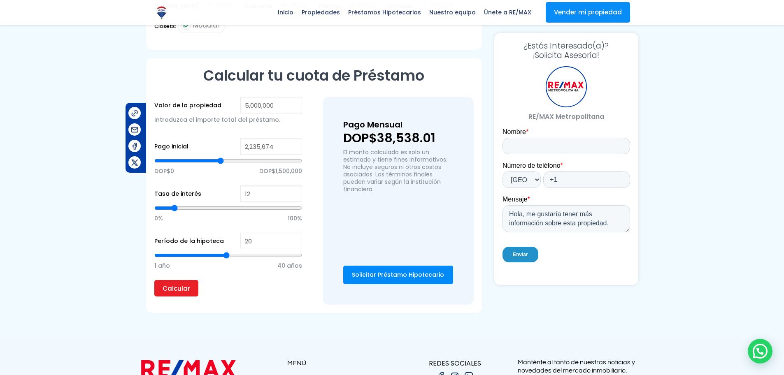
type input "2221110"
type input "2,177,416"
type input "2177416"
type input "2,148,286"
type input "2148286"
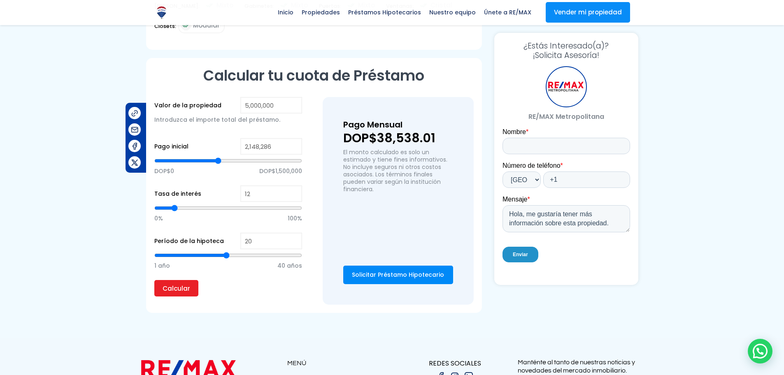
type input "2,060,898"
type input "2060898"
type input "2,002,640"
type input "2002640"
type input "1,929,817"
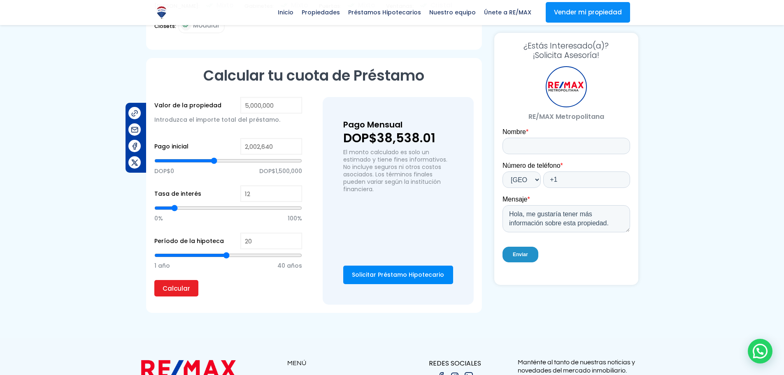
type input "1929817"
type input "1,856,993"
type input "1856993"
type input "1,784,170"
type input "1784170"
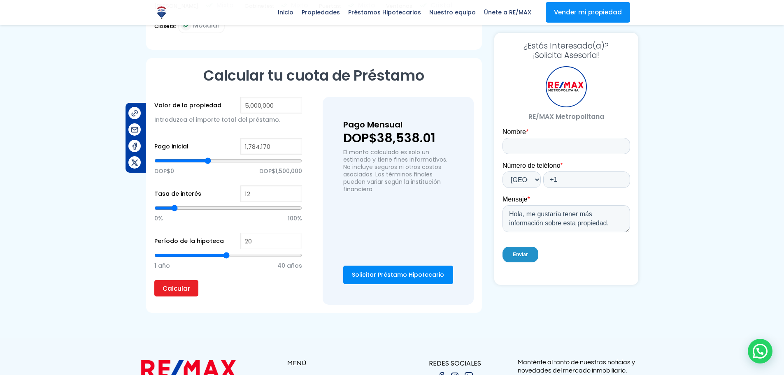
type input "1,725,911"
type input "1725911"
type input "1,696,782"
type input "1696782"
type input "1,653,088"
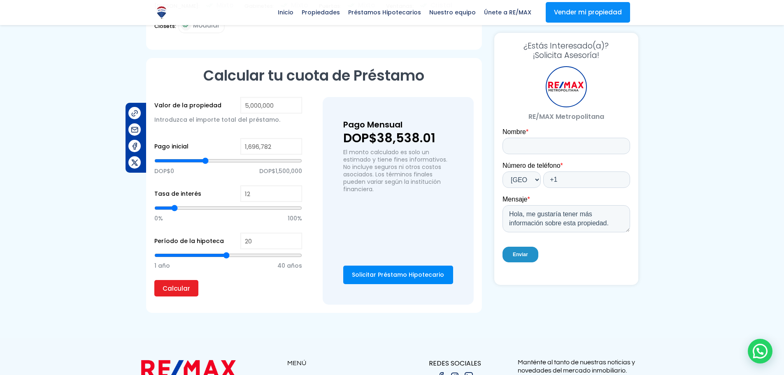
type input "1653088"
type input "1,594,830"
type input "1594830"
type input "1,551,136"
type input "1551136"
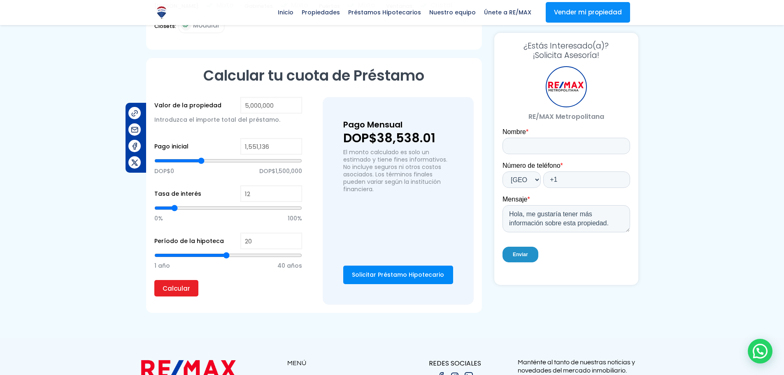
type input "1,507,442"
type input "1507442"
type input "1,478,312"
type input "1478312"
type input "1,449,183"
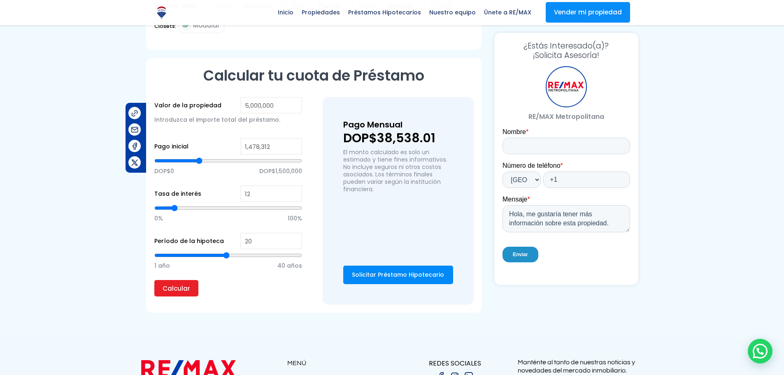
type input "1449183"
type input "1,434,618"
type input "1434618"
type input "1,390,924"
type input "1390924"
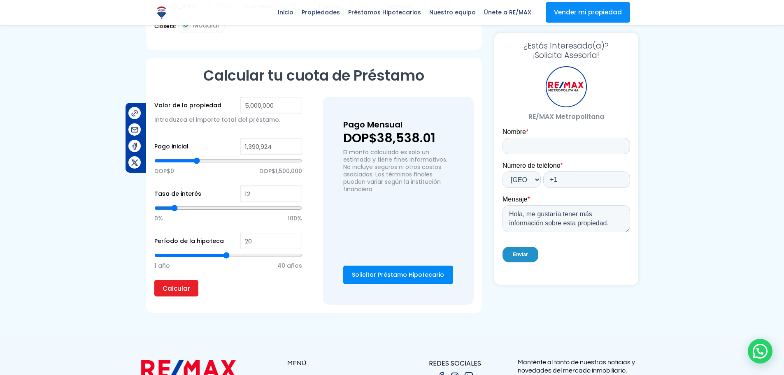
type input "1,332,666"
type input "1332666"
type input "1,303,536"
type input "1303536"
type input "1,288,972"
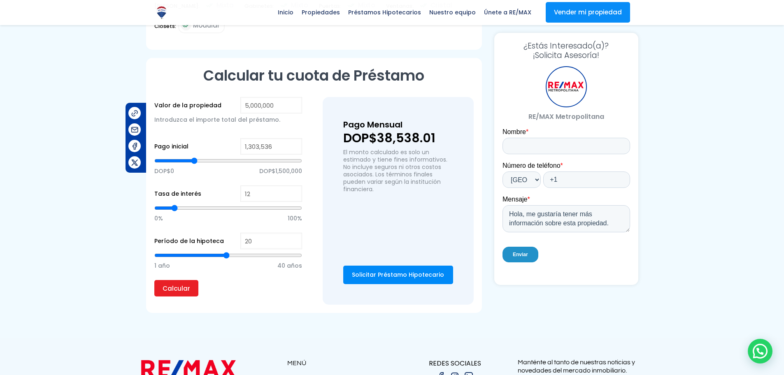
type input "1288972"
type input "1,245,278"
type input "1245278"
type input "1,187,019"
type input "1187019"
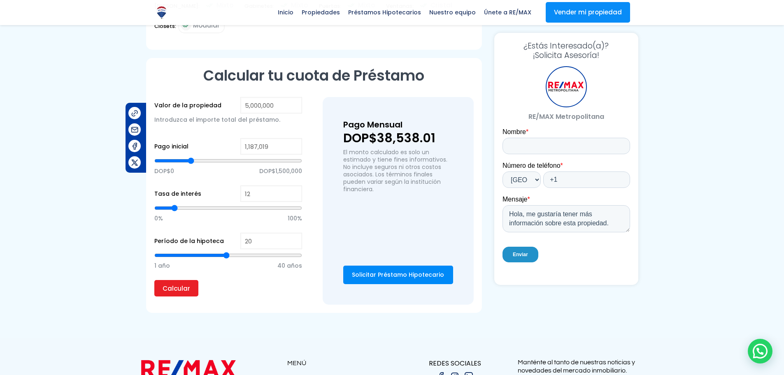
type input "1,143,325"
type input "1143325"
type input "1,085,067"
type input "1085067"
type input "1,055,937"
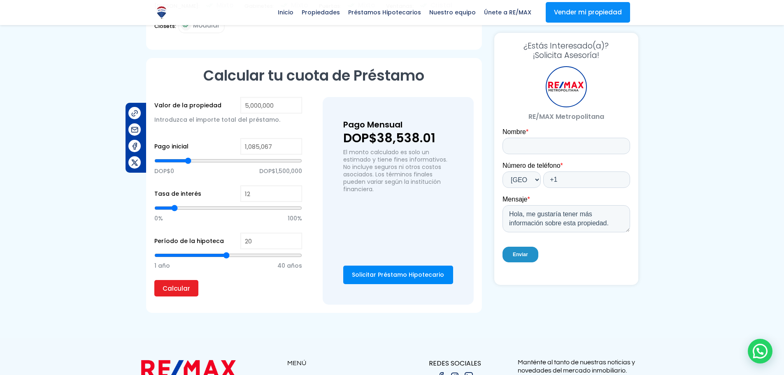
type input "1055937"
type input "1,026,808"
type input "1026808"
type input "997,679"
type input "997679"
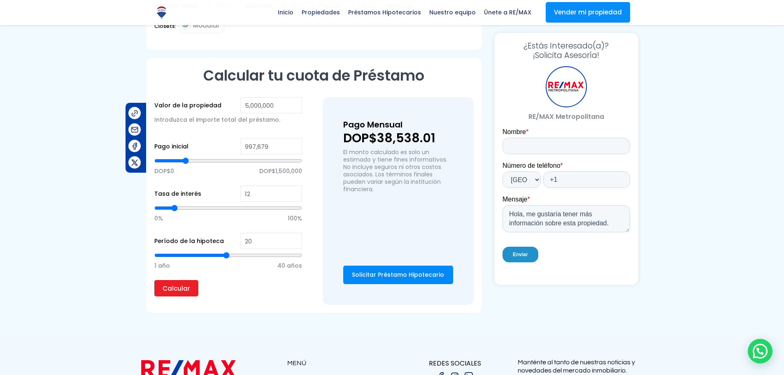
type input "983,114"
type input "983114"
type input "968,549"
type input "968549"
type input "939,420"
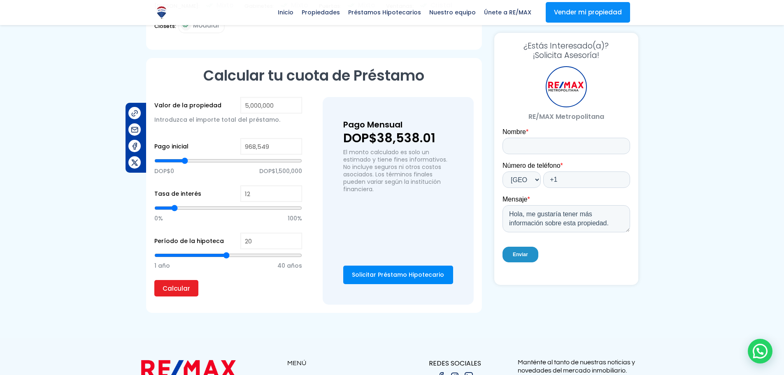
type input "939420"
type input "910,291"
type input "910291"
type input "895,726"
type input "895726"
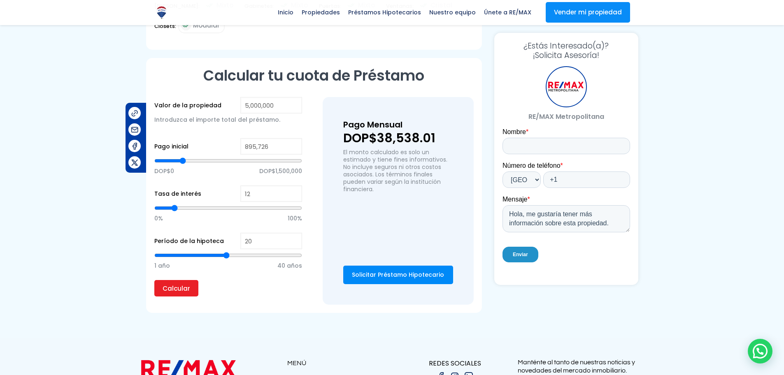
type input "866,597"
type input "866597"
type input "852,032"
type input "852032"
type input "837,468"
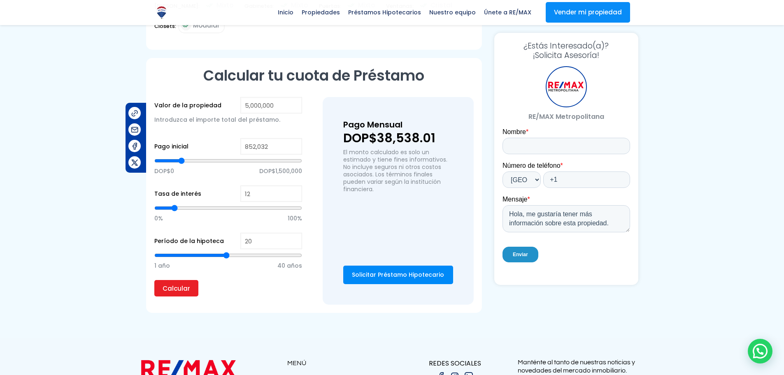
type input "837468"
type input "822,903"
type input "822903"
type input "793,774"
type input "793774"
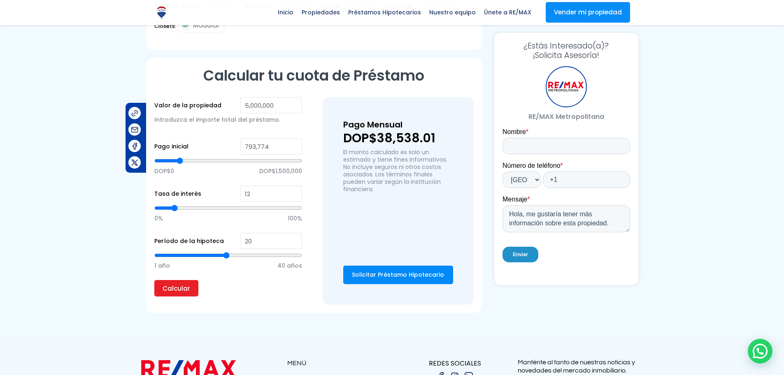
type input "779,209"
type input "779209"
type input "764,644"
type input "764644"
type input "706,386"
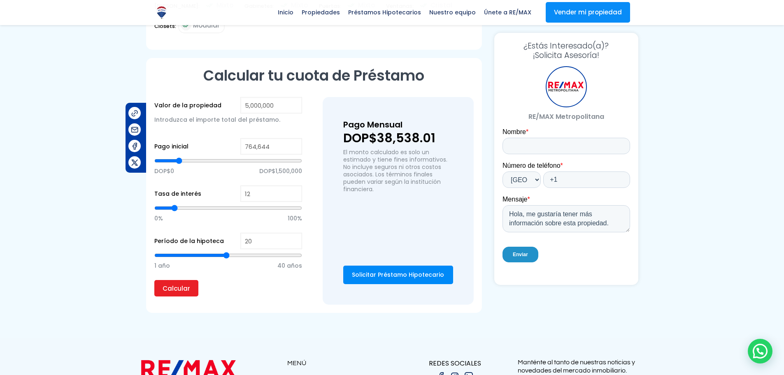
type input "706386"
type input "691,821"
type input "691821"
type input "662,692"
type input "662692"
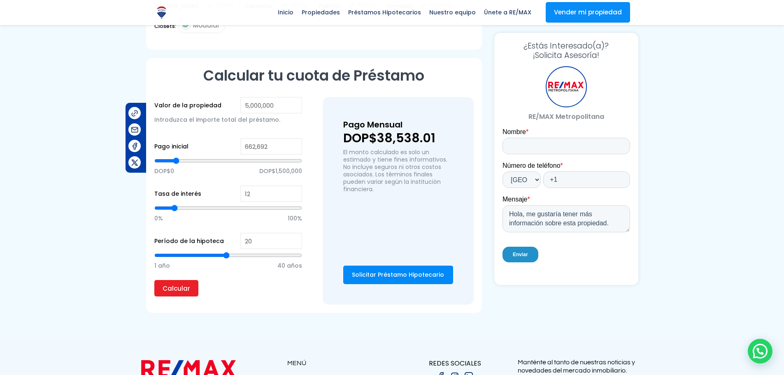
type input "633,562"
type input "633562"
type input "604,433"
type input "604433"
type input "589,868"
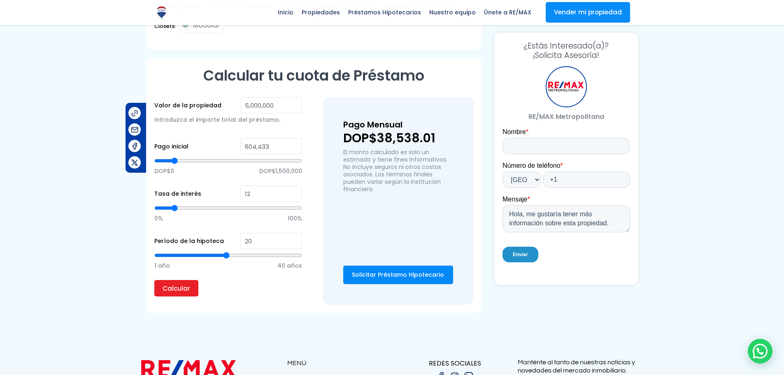
type input "589868"
type input "546,175"
type input "546175"
type input "531,610"
type input "531610"
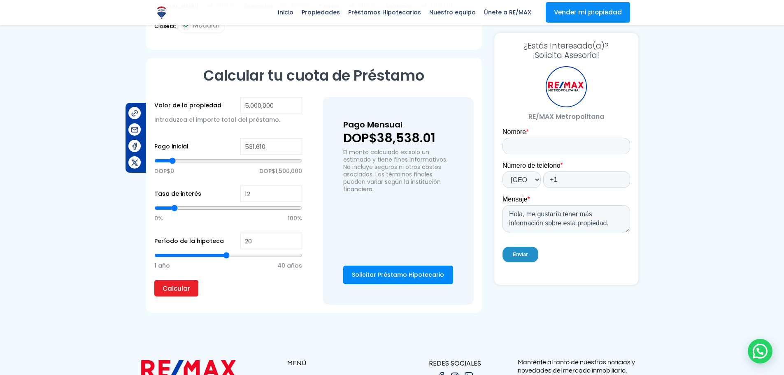
type input "517,045"
type input "517045"
type input "487,916"
type input "487916"
type input "458,787"
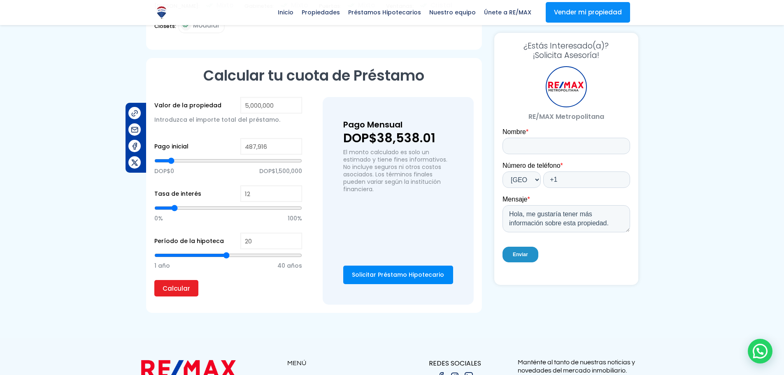
type input "458787"
type input "444,222"
type input "444222"
type input "429,657"
type input "429657"
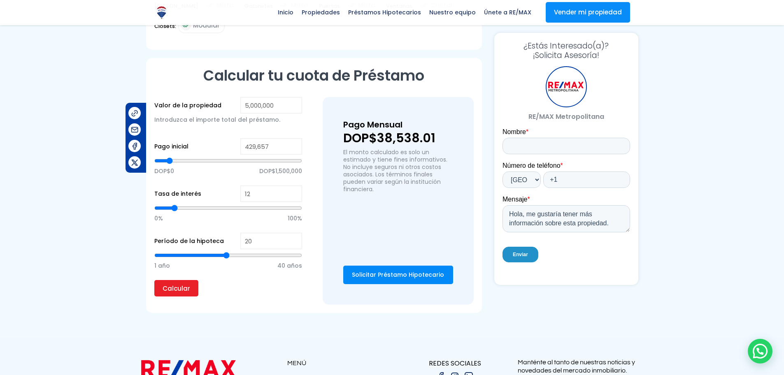
type input "415,093"
type input "415093"
type input "400,528"
type input "400528"
type input "385,963"
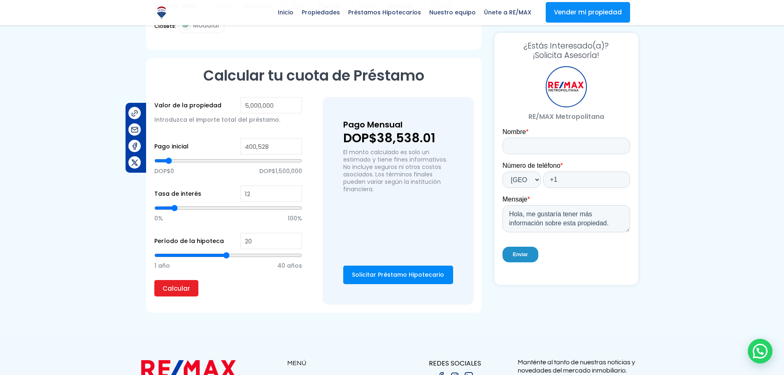
type input "385963"
type input "371,399"
type input "371399"
type input "342,269"
type input "342269"
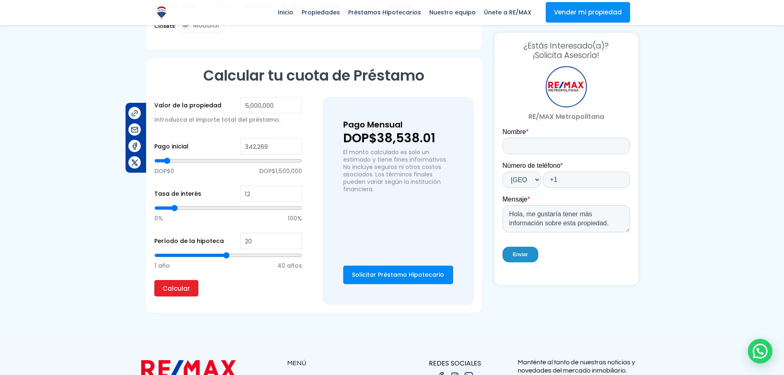
type input "313,140"
type input "313140"
type input "284,011"
type input "284011"
type input "269,446"
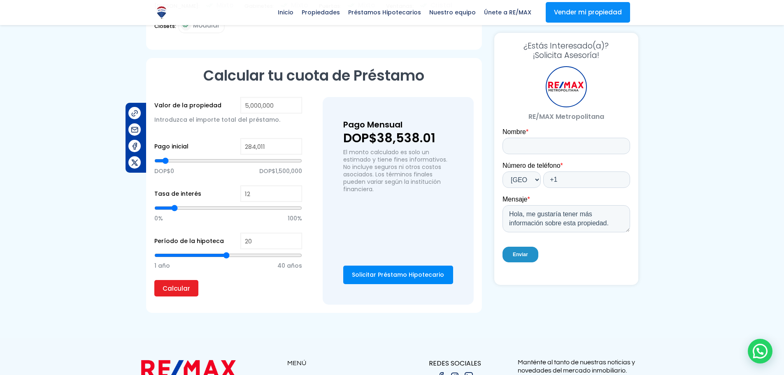
type input "269446"
type input "240,317"
drag, startPoint x: 221, startPoint y: 158, endPoint x: 164, endPoint y: 170, distance: 57.9
type input "240317"
click at [164, 165] on input "range" at bounding box center [228, 161] width 148 height 8
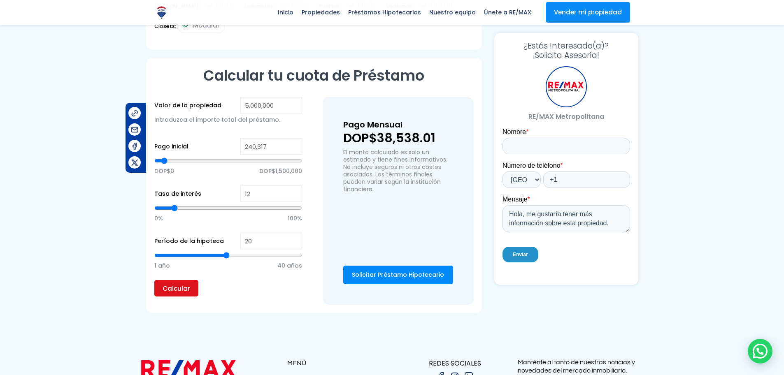
click at [162, 292] on input "Calcular" at bounding box center [176, 288] width 44 height 16
type input "13"
type input "14"
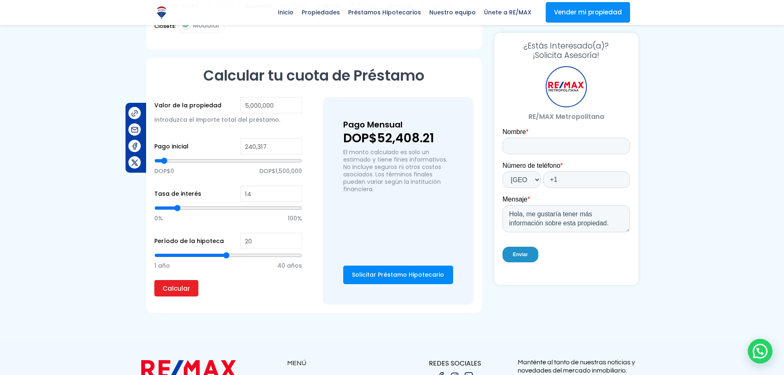
type input "15"
type input "16"
type input "17"
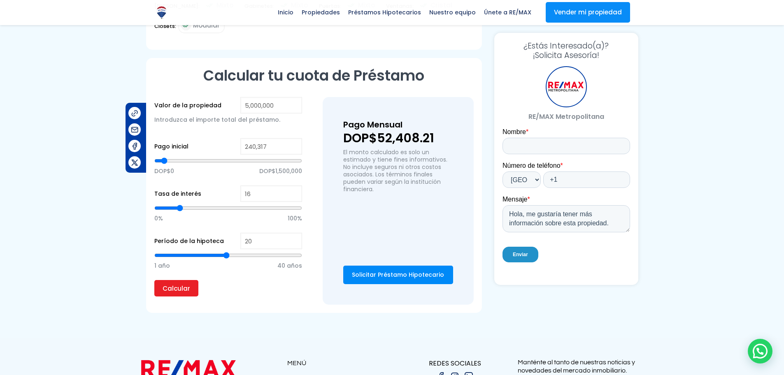
type input "17"
type input "18"
type input "19"
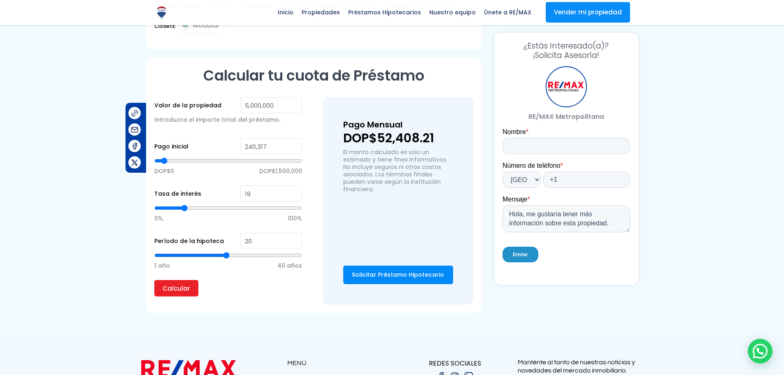
type input "20"
type input "21"
type input "22"
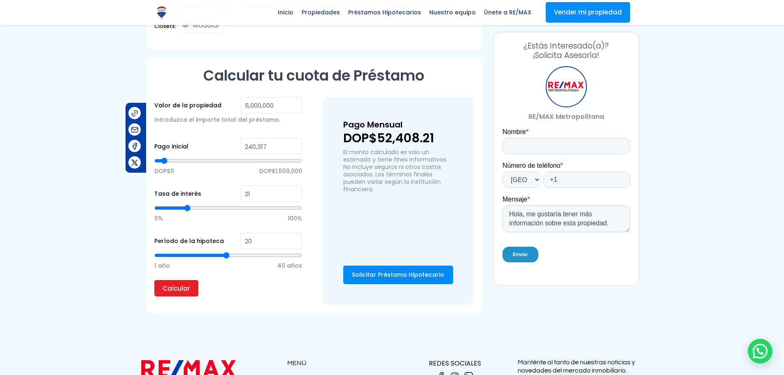
type input "22"
type input "24"
type input "25"
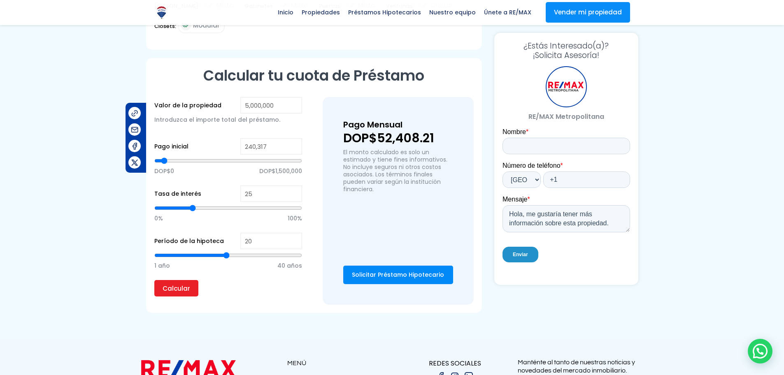
type input "26"
type input "27"
type input "28"
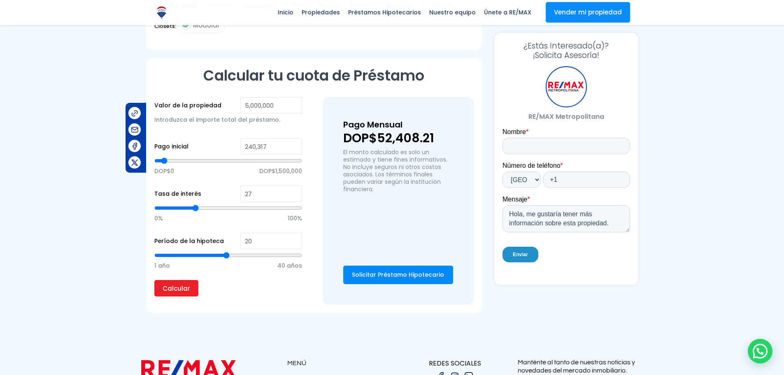
type input "28"
type input "27"
type input "26"
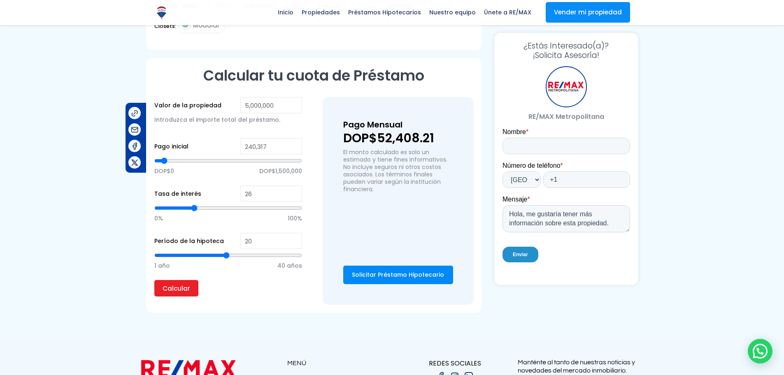
type input "25"
type input "24"
type input "23"
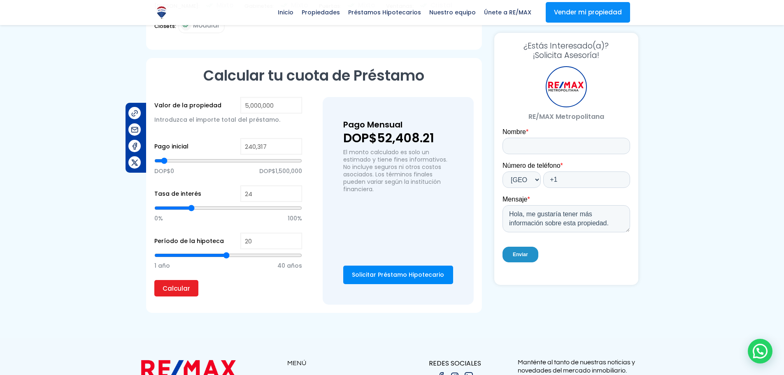
type input "23"
type input "22"
type input "21"
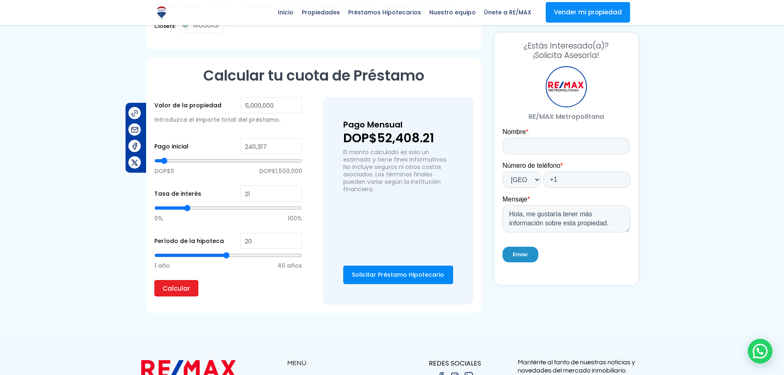
type input "20"
type input "19"
type input "20"
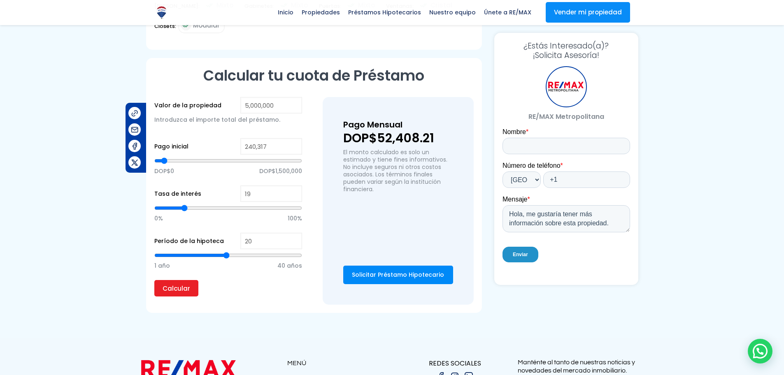
type input "20"
type input "21"
type input "22"
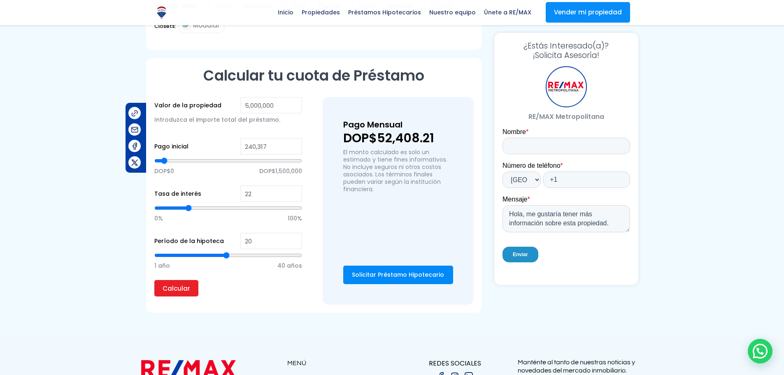
type input "23"
type input "24"
type input "25"
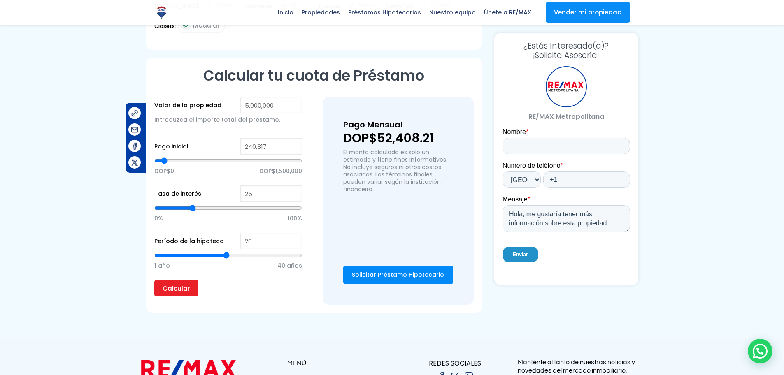
drag, startPoint x: 175, startPoint y: 206, endPoint x: 193, endPoint y: 209, distance: 17.9
type input "25"
click at [193, 209] on input "range" at bounding box center [228, 208] width 148 height 8
type input "24"
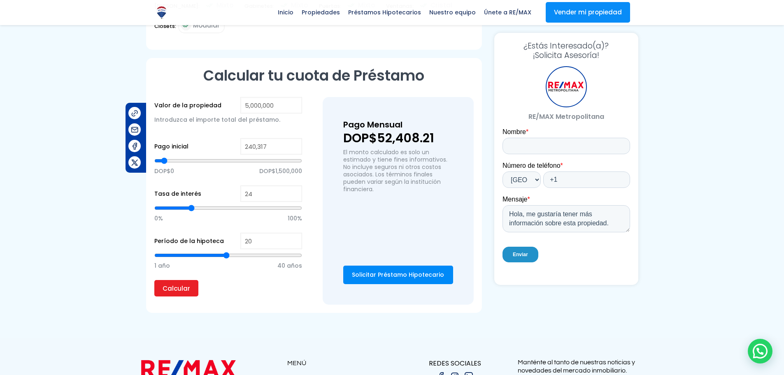
type input "23"
type input "22"
type input "21"
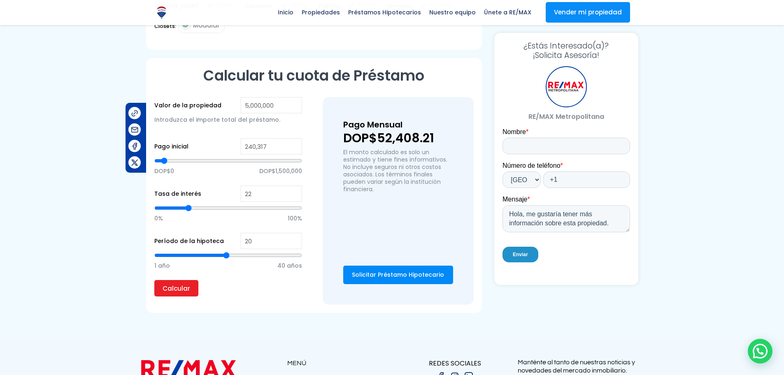
type input "21"
type input "22"
type input "23"
click at [192, 207] on input "range" at bounding box center [228, 208] width 148 height 8
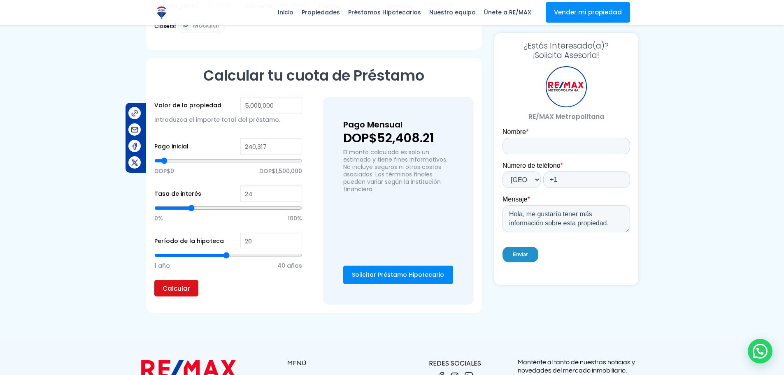
click at [162, 289] on input "Calcular" at bounding box center [176, 288] width 44 height 16
click at [297, 238] on input "21" at bounding box center [271, 241] width 62 height 16
click at [297, 238] on input "22" at bounding box center [271, 241] width 62 height 16
click at [297, 238] on input "23" at bounding box center [271, 241] width 62 height 16
click at [297, 238] on input "26" at bounding box center [271, 241] width 62 height 16
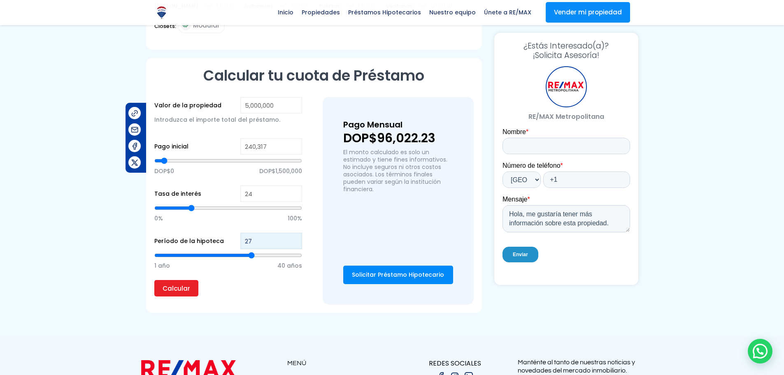
click at [297, 238] on input "27" at bounding box center [271, 241] width 62 height 16
click at [297, 238] on input "28" at bounding box center [271, 241] width 62 height 16
click at [297, 238] on input "29" at bounding box center [271, 241] width 62 height 16
click at [297, 238] on input "30" at bounding box center [271, 241] width 62 height 16
click at [297, 238] on input "31" at bounding box center [271, 241] width 62 height 16
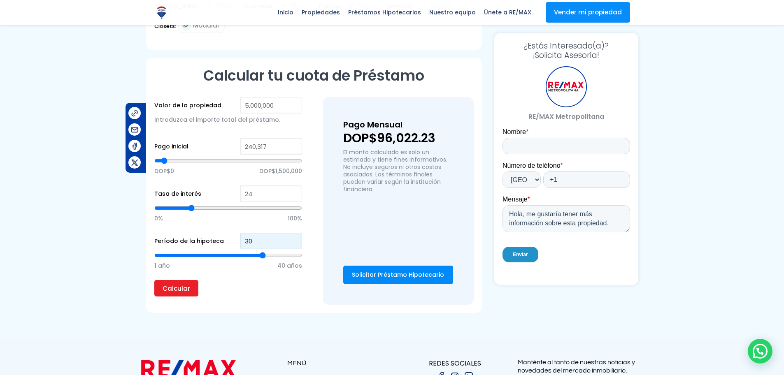
click at [295, 244] on input "30" at bounding box center [271, 241] width 62 height 16
click at [295, 244] on input "29" at bounding box center [271, 241] width 62 height 16
click at [295, 244] on input "19" at bounding box center [271, 241] width 62 height 16
click at [295, 239] on input "20" at bounding box center [271, 241] width 62 height 16
click at [295, 239] on input "21" at bounding box center [271, 241] width 62 height 16
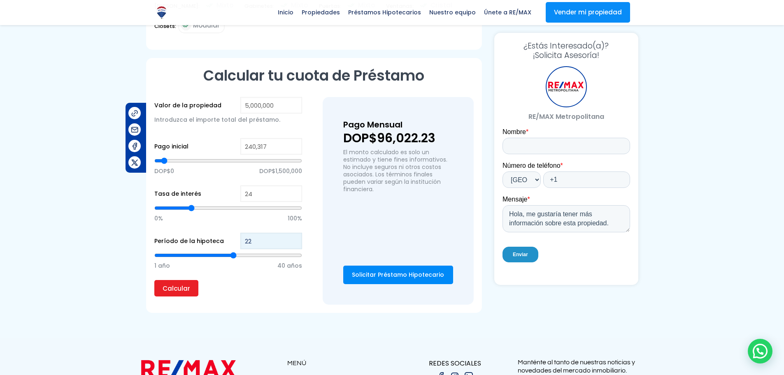
click at [295, 239] on input "22" at bounding box center [271, 241] width 62 height 16
click at [297, 237] on input "23" at bounding box center [271, 241] width 62 height 16
click at [297, 238] on input "24" at bounding box center [271, 241] width 62 height 16
click at [296, 244] on input "23" at bounding box center [271, 241] width 62 height 16
click at [296, 244] on input "22" at bounding box center [271, 241] width 62 height 16
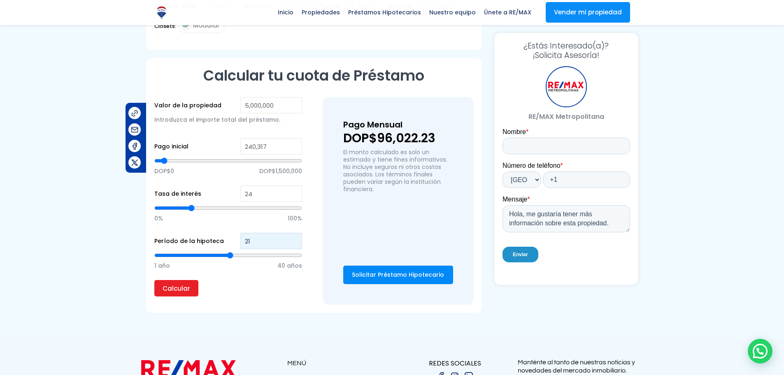
click at [296, 244] on input "21" at bounding box center [271, 241] width 62 height 16
click at [296, 244] on input "20" at bounding box center [271, 241] width 62 height 16
click at [298, 191] on input "24" at bounding box center [271, 194] width 62 height 16
click at [295, 191] on input "25" at bounding box center [271, 194] width 62 height 16
click at [295, 191] on input "35" at bounding box center [271, 194] width 62 height 16
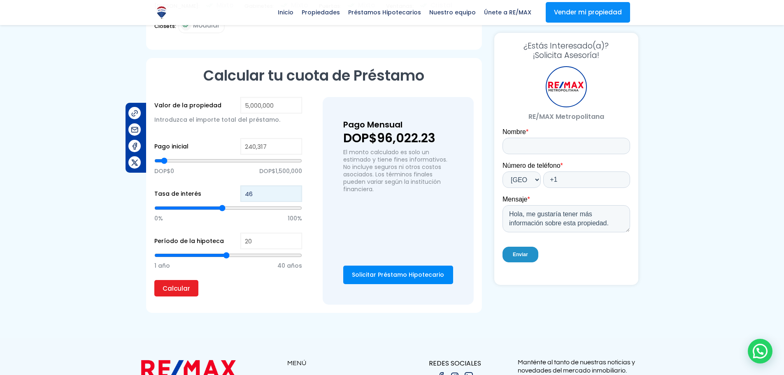
click at [295, 191] on input "46" at bounding box center [271, 194] width 62 height 16
click at [294, 191] on input "47" at bounding box center [271, 194] width 62 height 16
click at [294, 191] on input "48" at bounding box center [271, 194] width 62 height 16
click at [294, 191] on input "49" at bounding box center [271, 194] width 62 height 16
click at [294, 191] on input "50" at bounding box center [271, 194] width 62 height 16
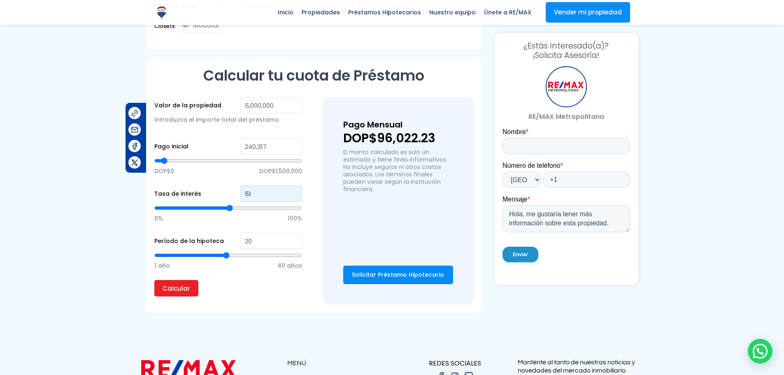
click at [294, 191] on input "51" at bounding box center [271, 194] width 62 height 16
click at [294, 191] on input "52" at bounding box center [271, 194] width 62 height 16
click at [294, 191] on input "53" at bounding box center [271, 194] width 62 height 16
click at [294, 191] on input "54" at bounding box center [271, 194] width 62 height 16
click at [294, 191] on input "55" at bounding box center [271, 194] width 62 height 16
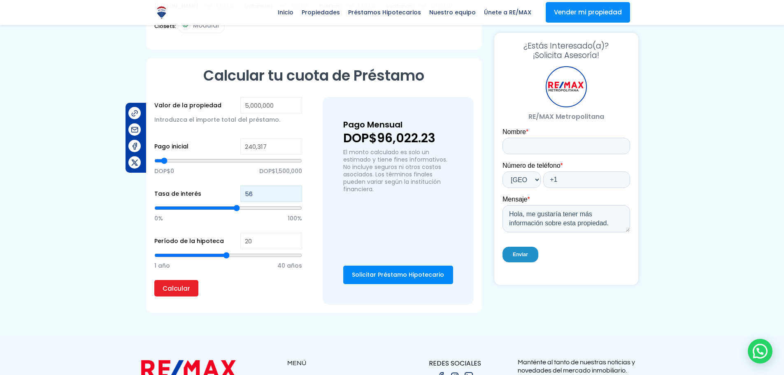
click at [294, 191] on input "56" at bounding box center [271, 194] width 62 height 16
click at [294, 191] on input "57" at bounding box center [271, 194] width 62 height 16
click at [294, 191] on input "58" at bounding box center [271, 194] width 62 height 16
click at [294, 191] on input "59" at bounding box center [271, 194] width 62 height 16
click at [294, 191] on input "60" at bounding box center [271, 194] width 62 height 16
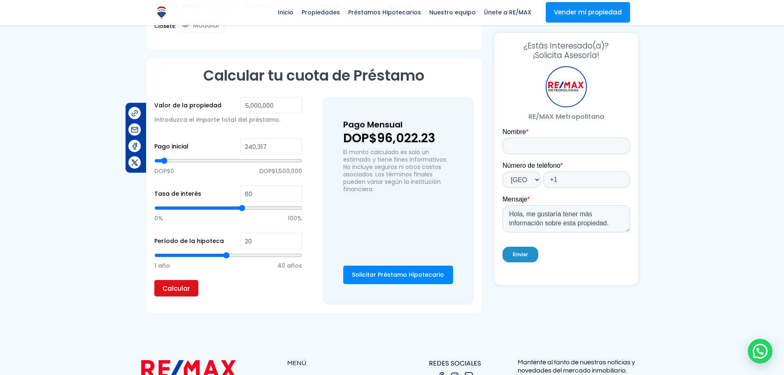
click at [171, 295] on input "Calcular" at bounding box center [176, 288] width 44 height 16
drag, startPoint x: 237, startPoint y: 209, endPoint x: 184, endPoint y: 215, distance: 54.3
click at [184, 212] on input "range" at bounding box center [228, 208] width 148 height 8
click at [156, 294] on input "Calcular" at bounding box center [176, 288] width 44 height 16
drag, startPoint x: 182, startPoint y: 207, endPoint x: 174, endPoint y: 206, distance: 8.0
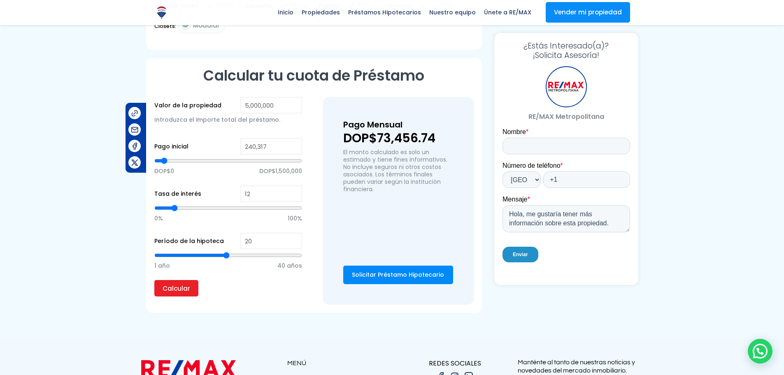
click at [174, 206] on input "range" at bounding box center [228, 208] width 148 height 8
click at [181, 292] on input "Calcular" at bounding box center [176, 288] width 44 height 16
click at [159, 162] on input "range" at bounding box center [228, 161] width 148 height 8
click at [169, 292] on input "Calcular" at bounding box center [176, 288] width 44 height 16
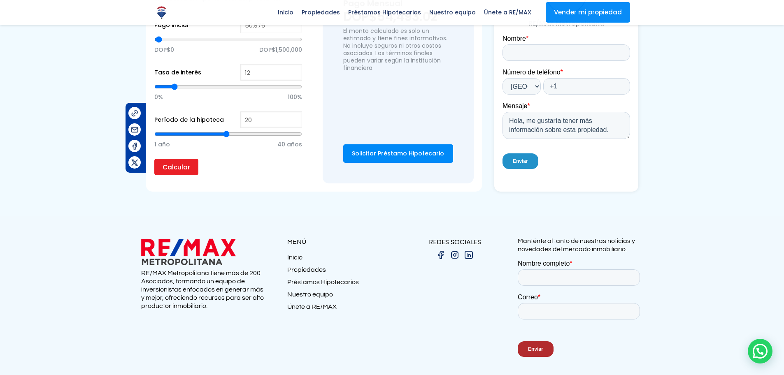
scroll to position [674, 0]
